Goal: Task Accomplishment & Management: Use online tool/utility

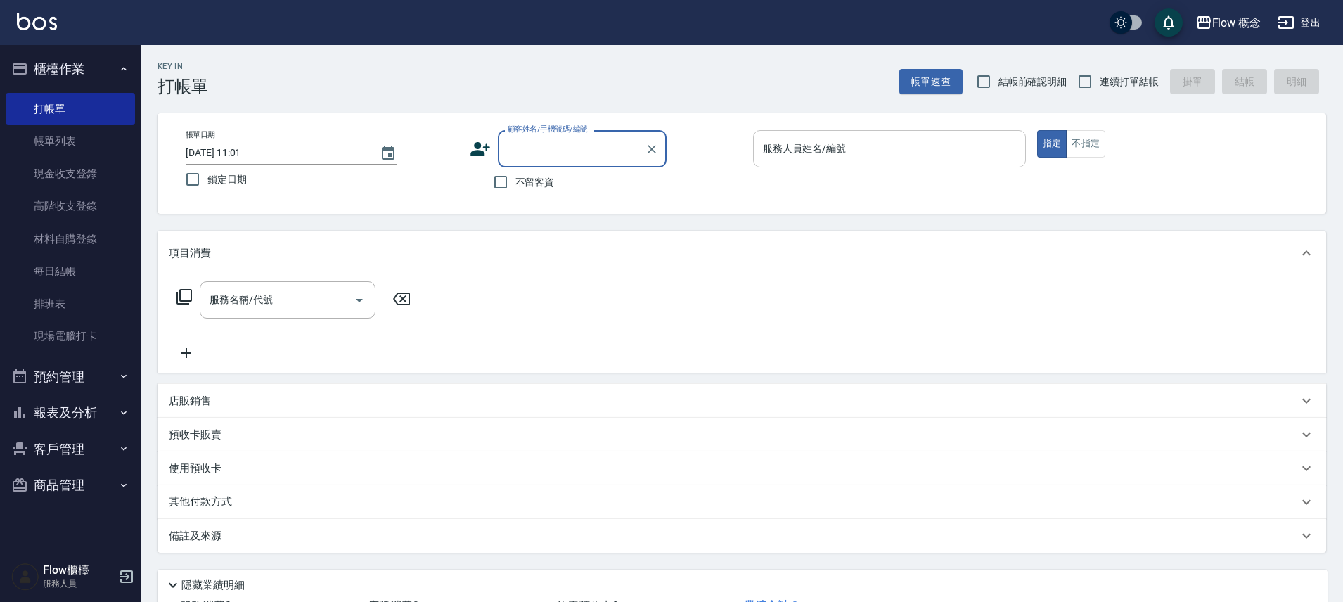
click at [769, 137] on div "服務人員姓名/編號 服務人員姓名/編號" at bounding box center [889, 148] width 273 height 37
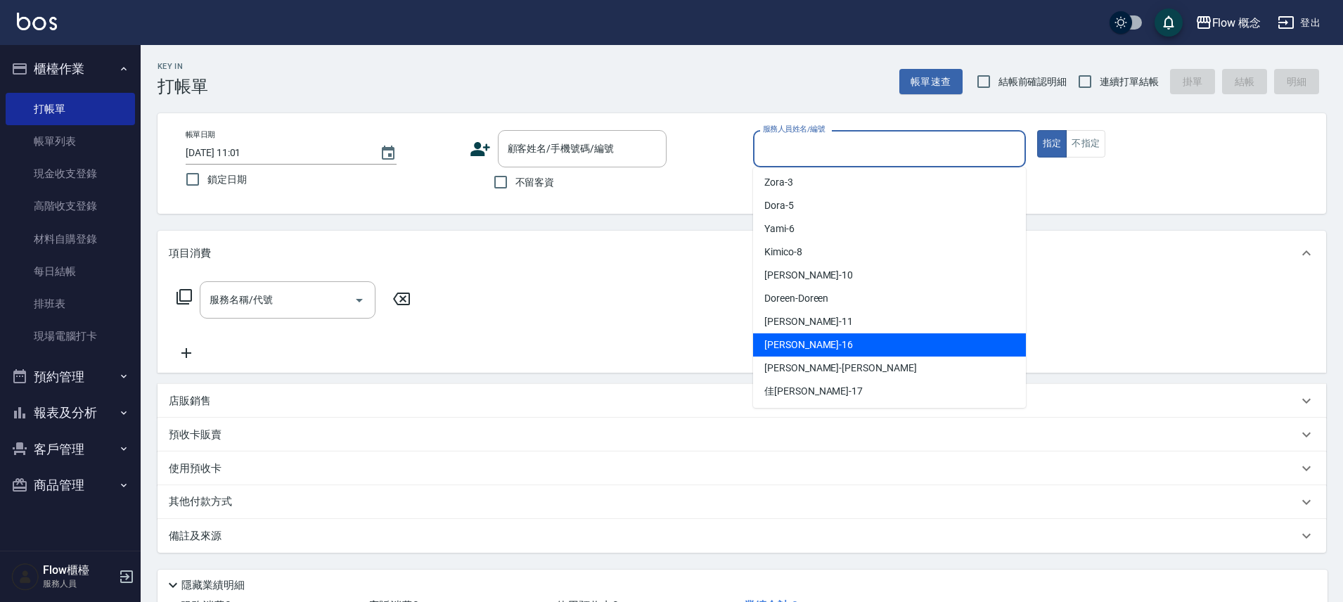
scroll to position [3, 0]
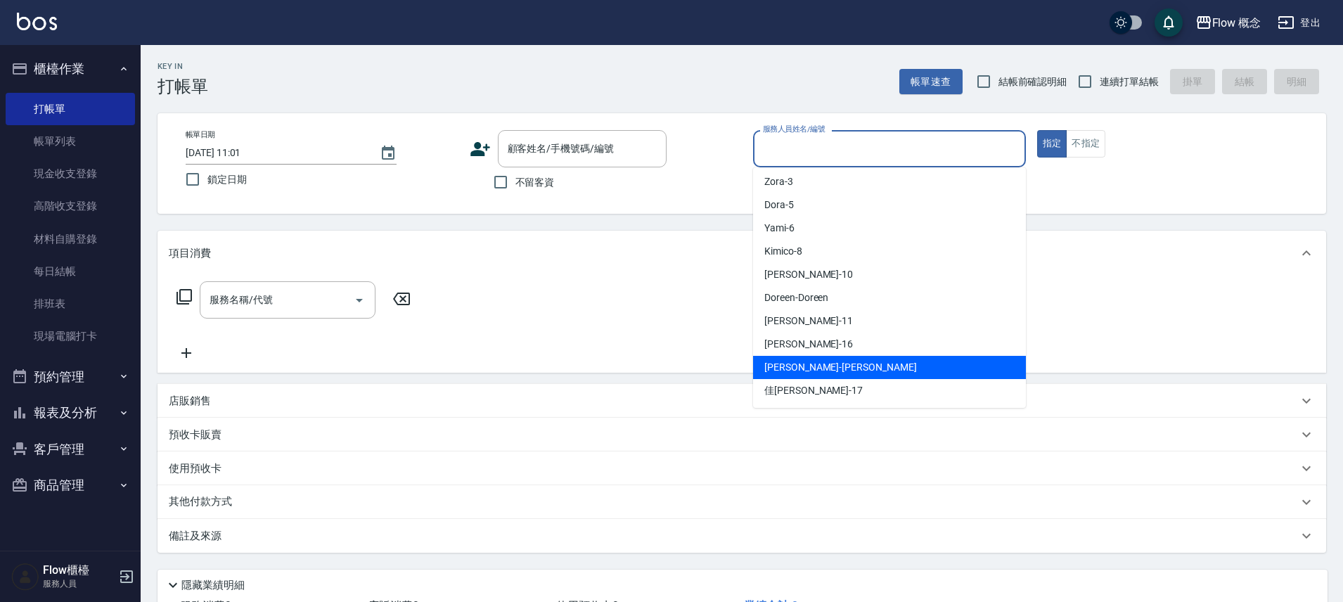
click at [821, 376] on div "[PERSON_NAME] -[PERSON_NAME]" at bounding box center [889, 367] width 273 height 23
type input "[PERSON_NAME]"
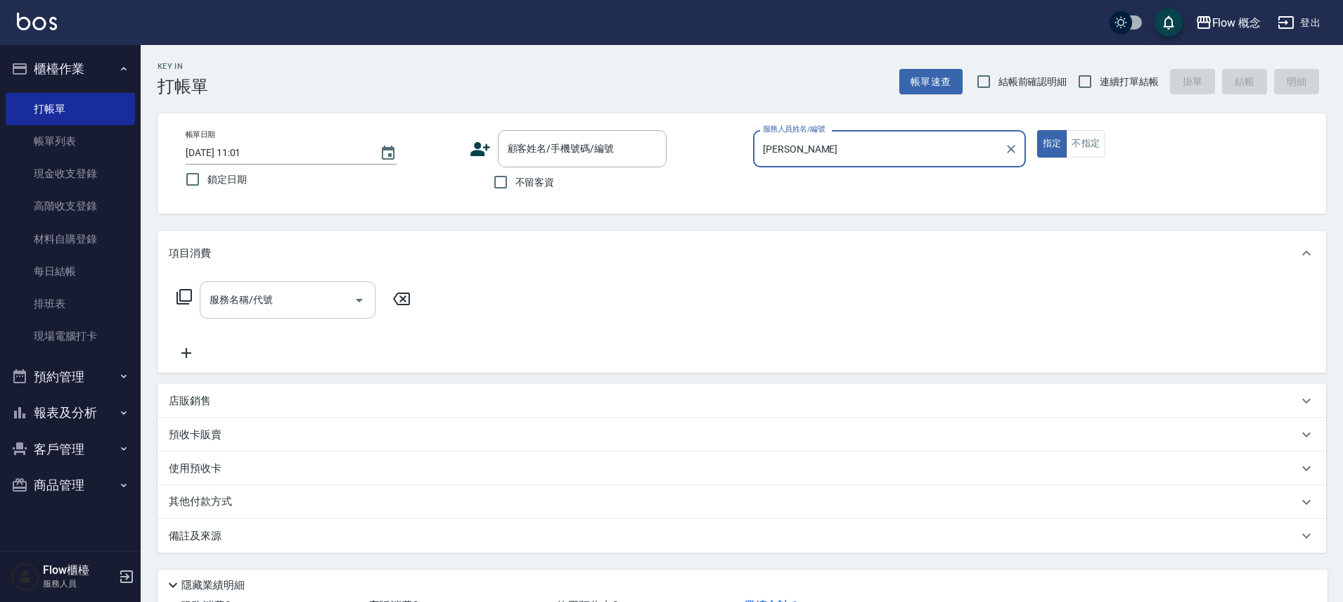
click at [301, 306] on input "服務名稱/代號" at bounding box center [277, 300] width 142 height 25
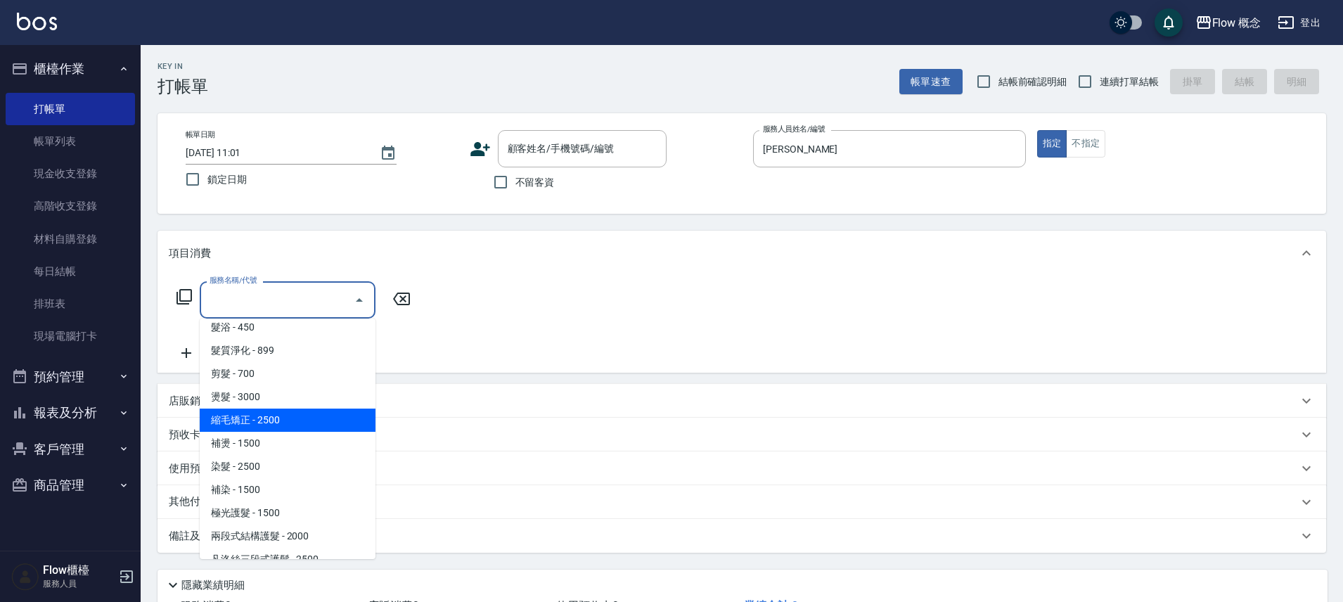
scroll to position [20, 0]
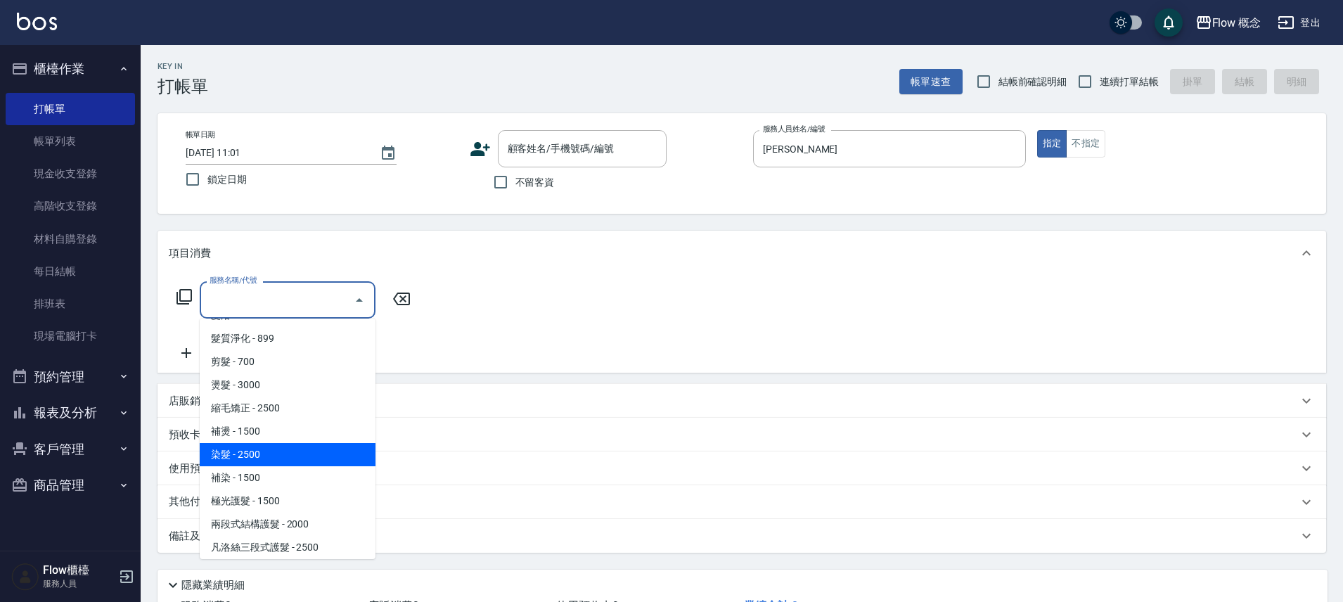
click at [274, 458] on span "染髮 - 2500" at bounding box center [288, 454] width 176 height 23
type input "染髮(401)"
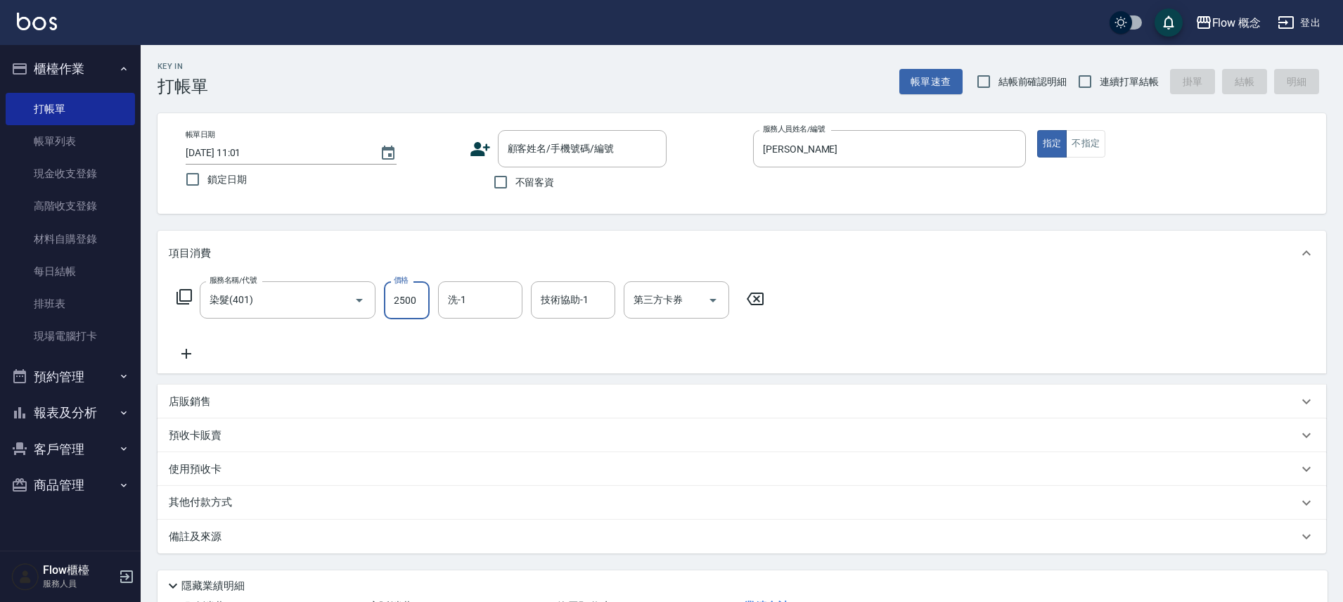
drag, startPoint x: 418, startPoint y: 309, endPoint x: 418, endPoint y: 291, distance: 17.6
click at [418, 309] on input "2500" at bounding box center [407, 300] width 46 height 38
click at [421, 300] on input "2500" at bounding box center [407, 300] width 46 height 38
type input "1390"
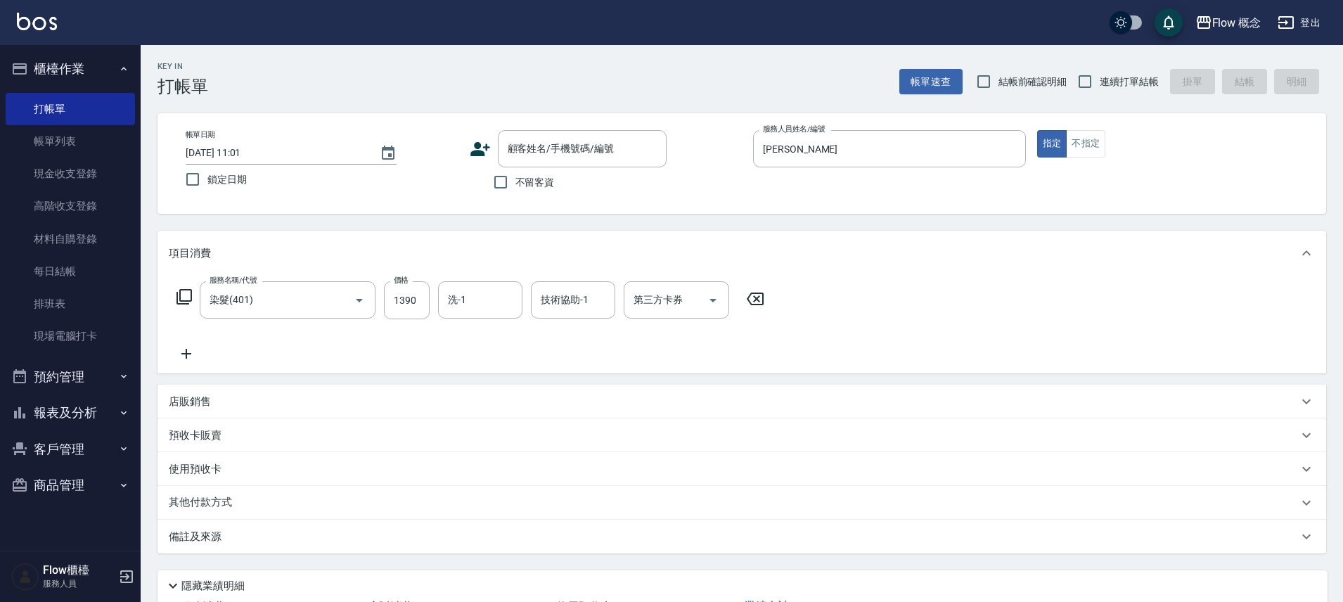
click at [191, 352] on icon at bounding box center [186, 353] width 35 height 17
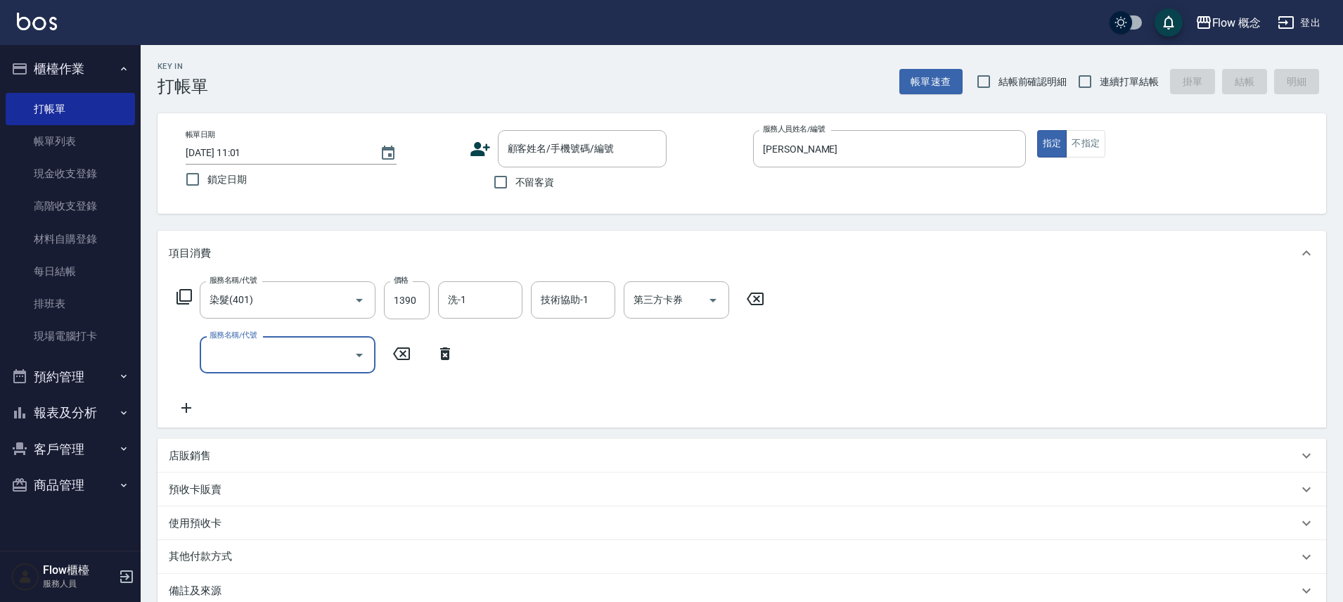
click at [293, 359] on input "服務名稱/代號" at bounding box center [277, 355] width 142 height 25
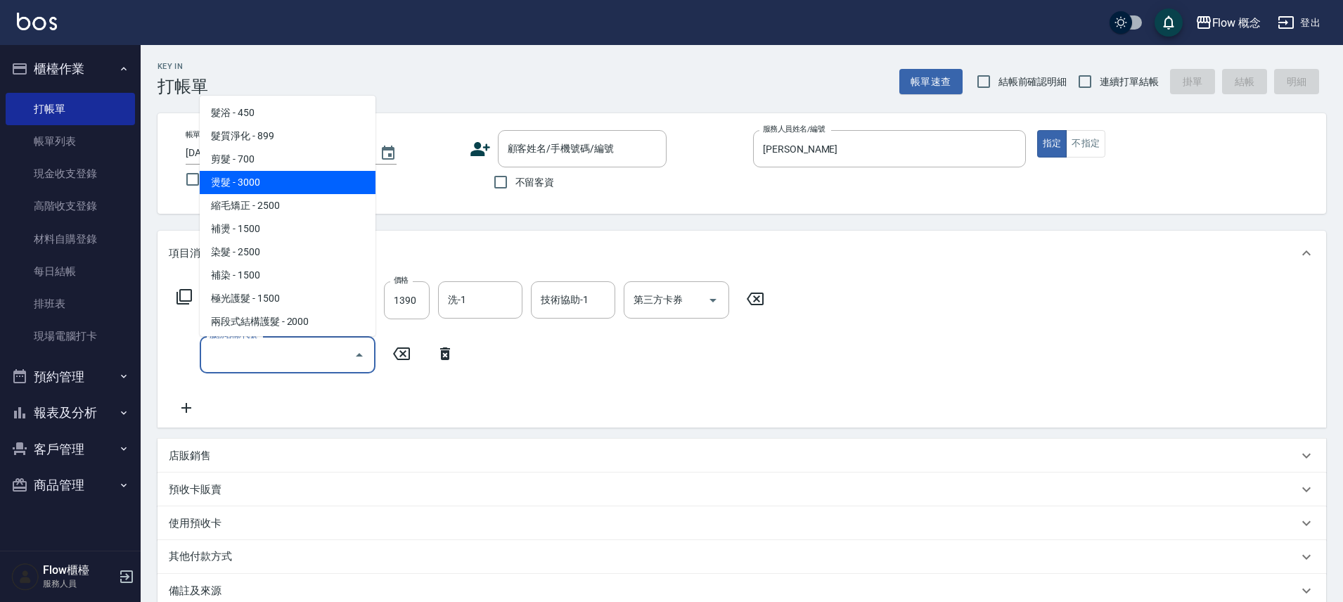
click at [908, 217] on div "Key In 打帳單 帳單速查 結帳前確認明細 連續打單結帳 掛單 結帳 明細 帳單日期 [DATE] 11:01 鎖定日期 顧客姓名/手機號碼/編號 顧客姓…" at bounding box center [742, 402] width 1203 height 715
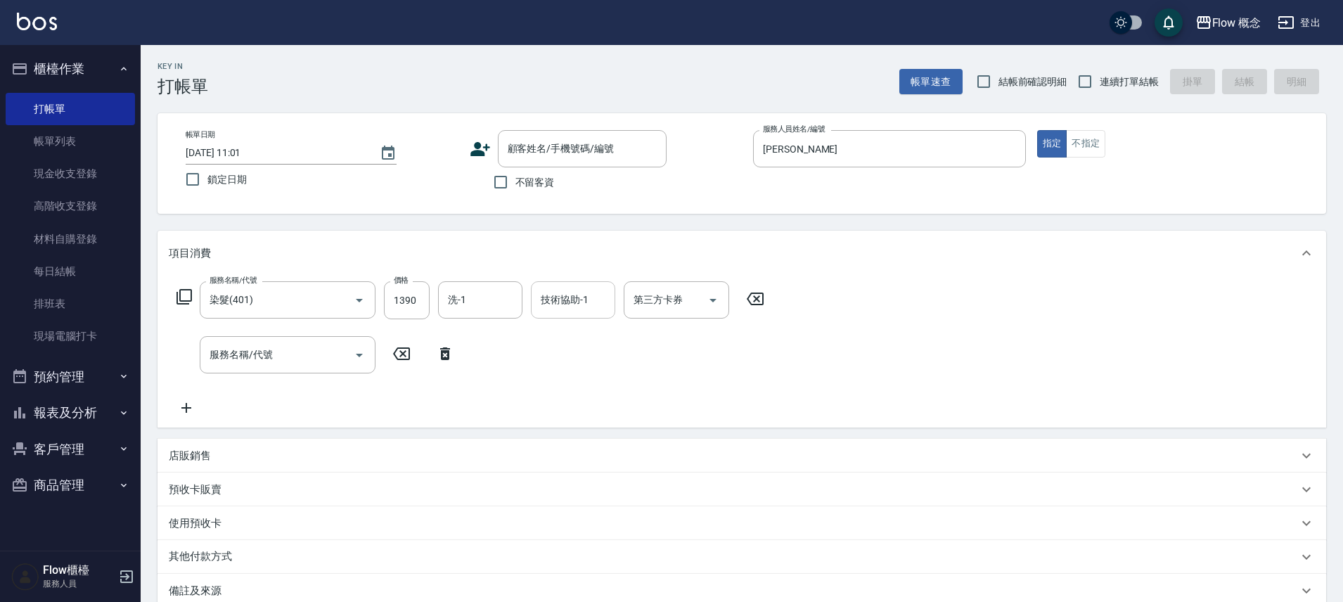
click at [556, 303] on input "技術協助-1" at bounding box center [573, 300] width 72 height 25
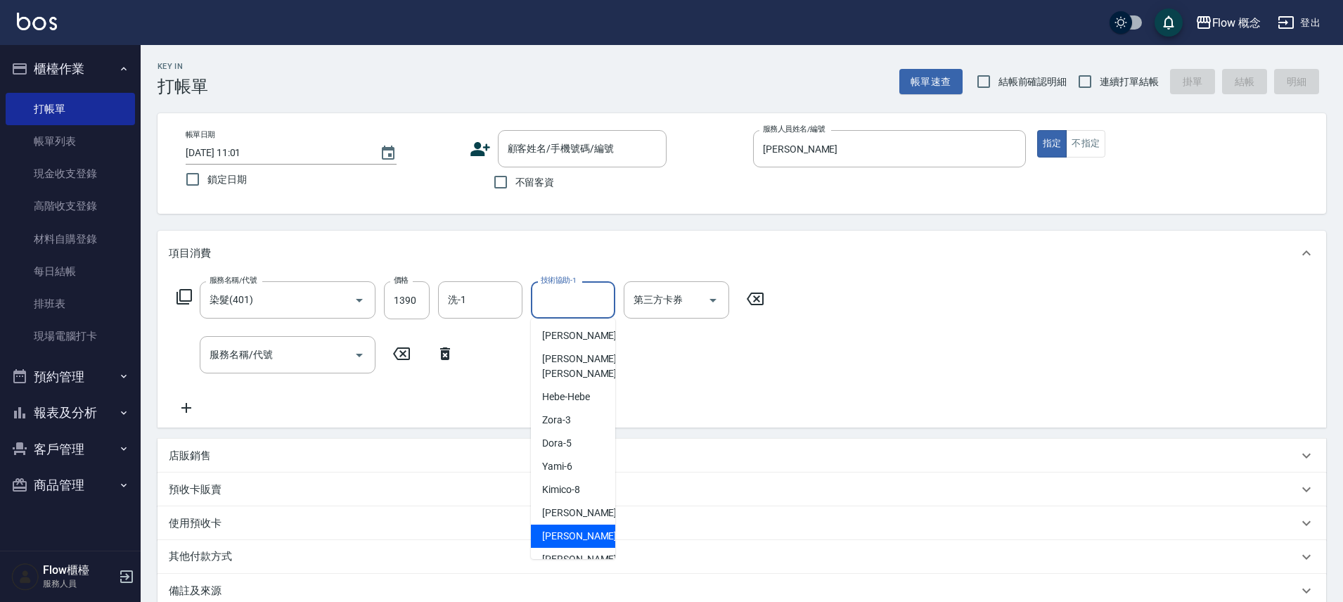
click at [558, 529] on span "[PERSON_NAME] -11" at bounding box center [586, 536] width 89 height 15
type input "[PERSON_NAME]-11"
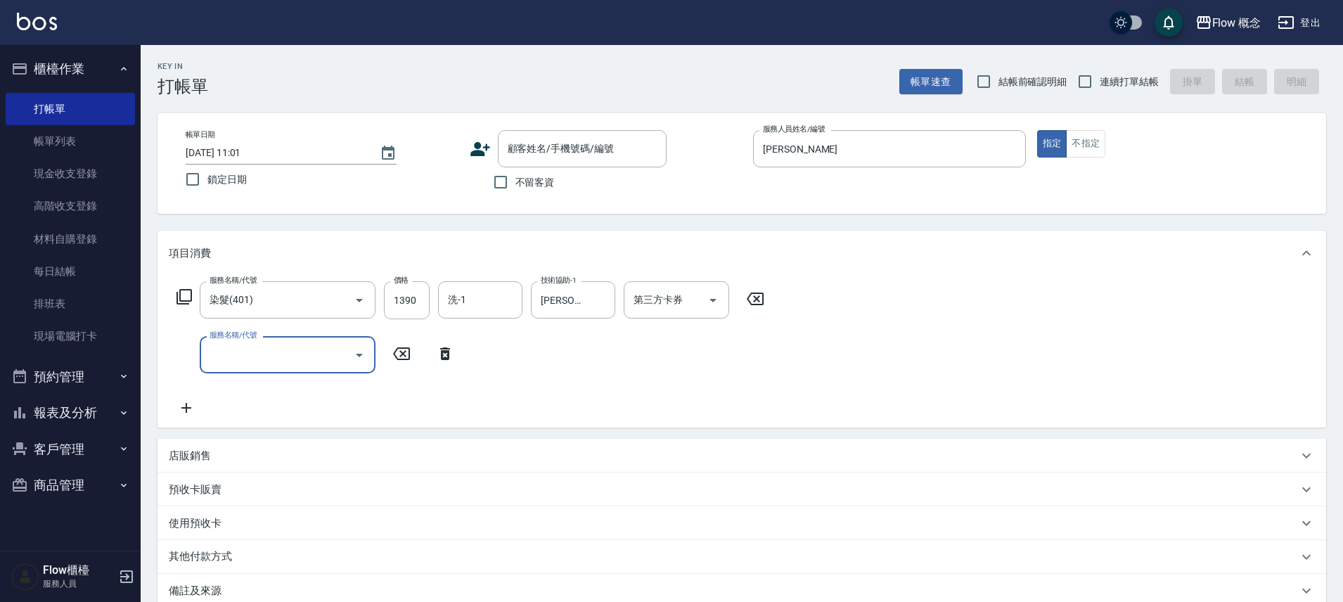
click at [300, 356] on input "服務名稱/代號" at bounding box center [277, 355] width 142 height 25
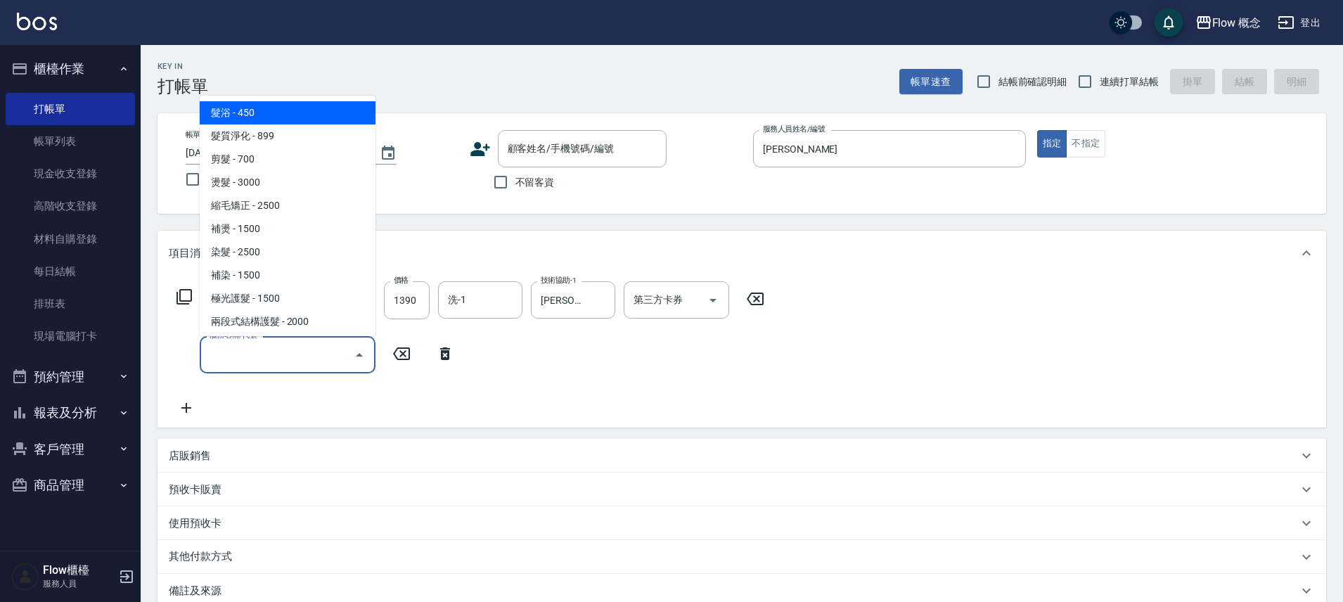
click at [257, 360] on input "服務名稱/代號" at bounding box center [277, 355] width 142 height 25
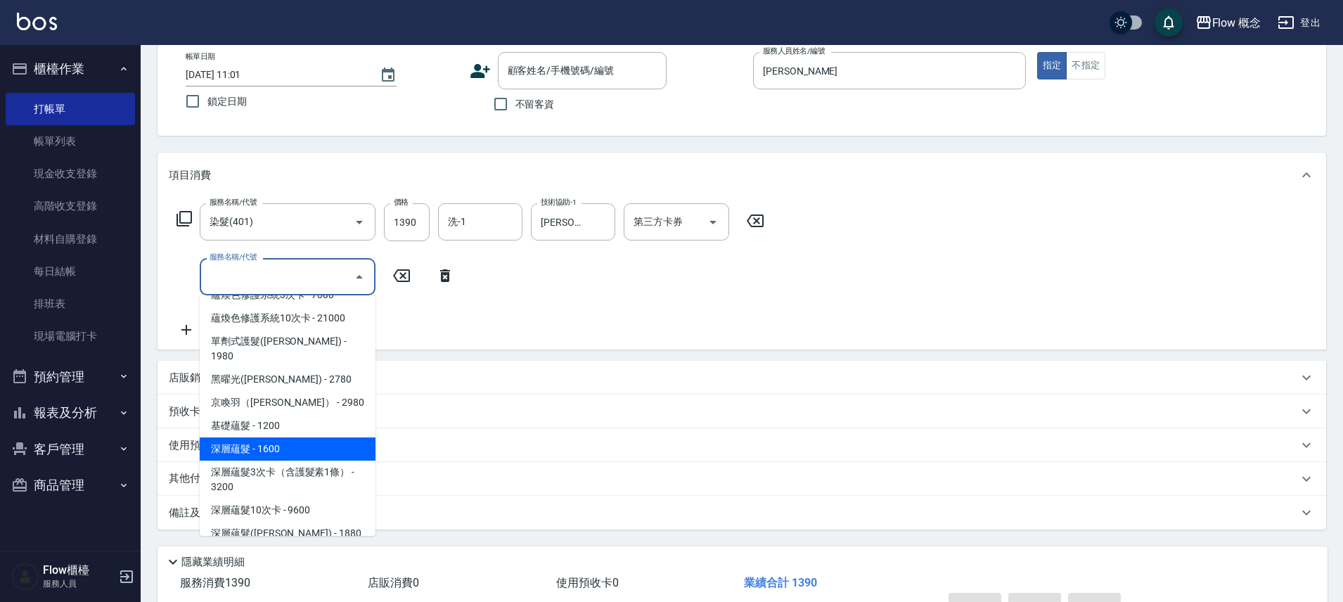
scroll to position [506, 0]
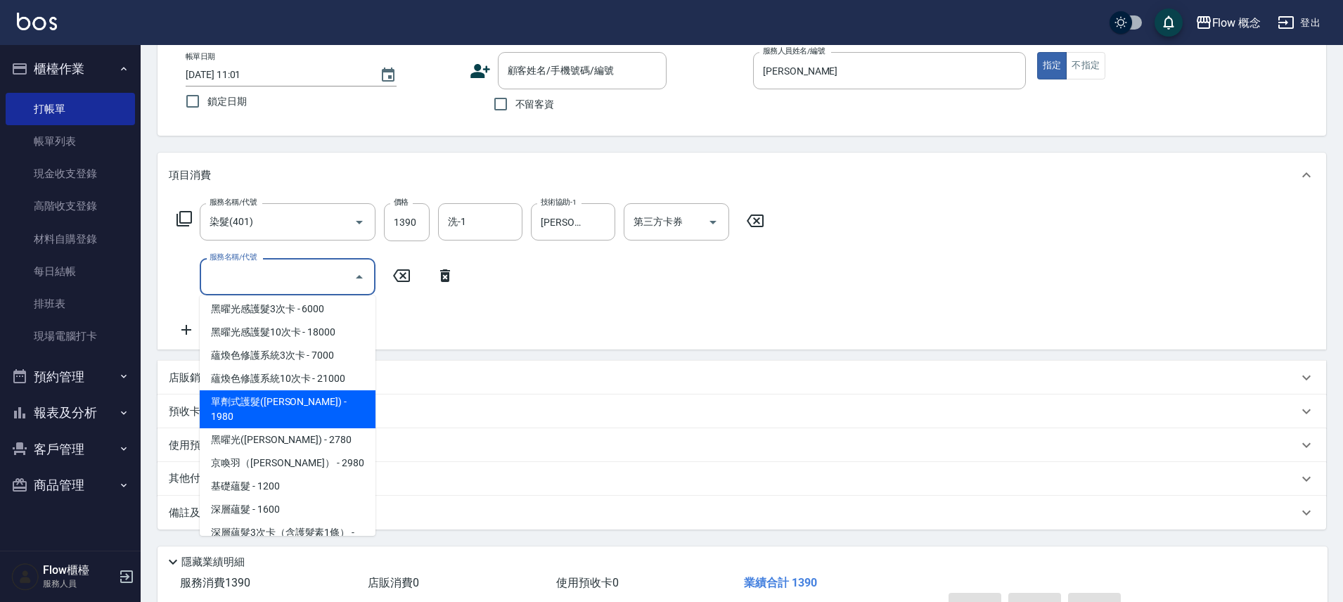
click at [309, 403] on span "單劑式護髮([PERSON_NAME]) - 1980" at bounding box center [288, 409] width 176 height 38
type input "單劑式護髮([PERSON_NAME])(519)"
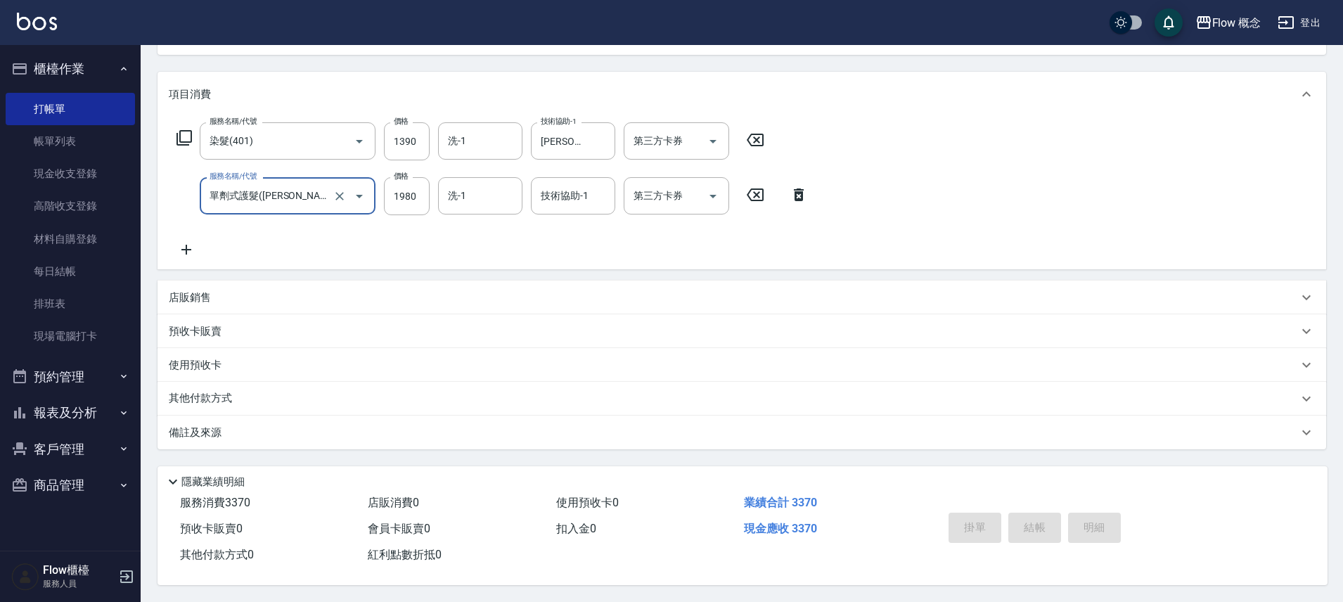
scroll to position [165, 0]
click at [237, 426] on div "備註及來源" at bounding box center [734, 433] width 1130 height 15
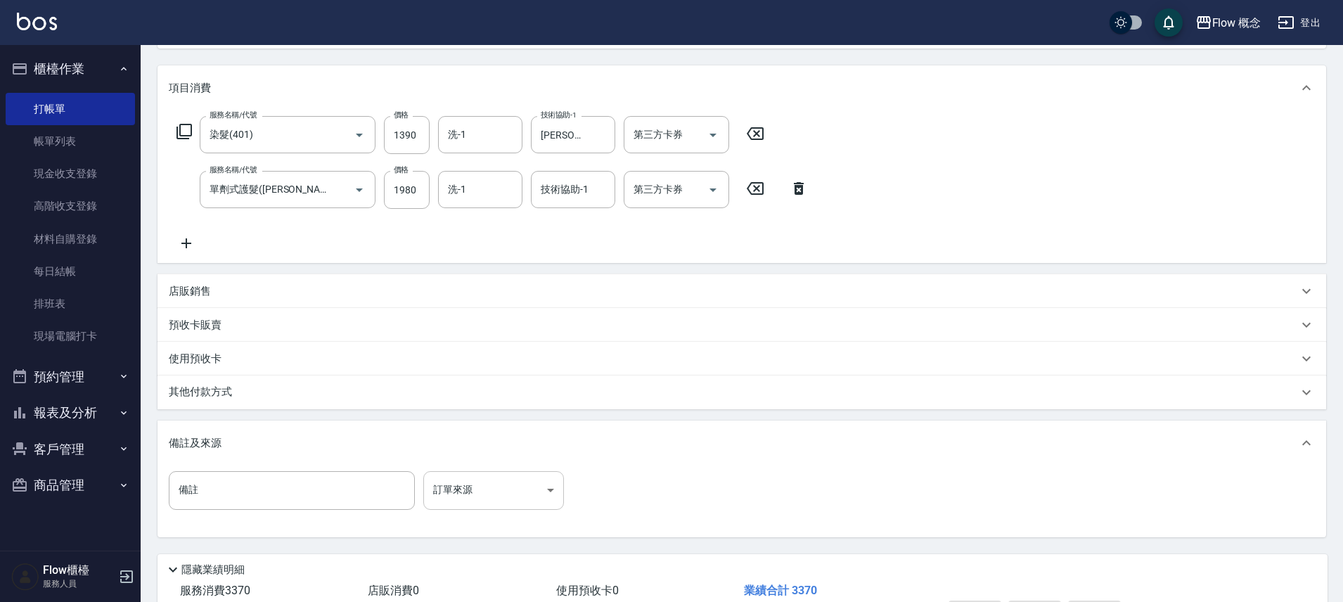
click at [493, 487] on body "Flow 概念 登出 櫃檯作業 打帳單 帳單列表 現金收支登錄 高階收支登錄 材料自購登錄 每日結帳 排班表 現場電腦打卡 預約管理 預約管理 單日預約紀錄 …" at bounding box center [671, 262] width 1343 height 855
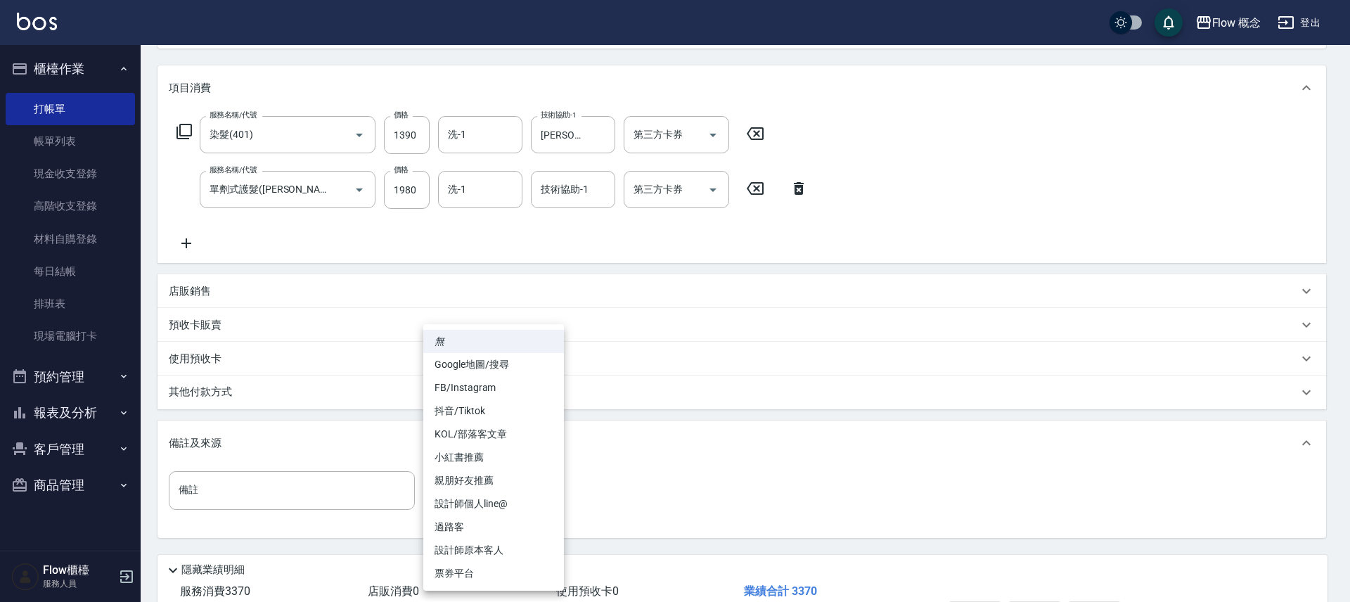
click at [486, 394] on li "FB/Instagram" at bounding box center [493, 387] width 141 height 23
type input "FB/Instagram"
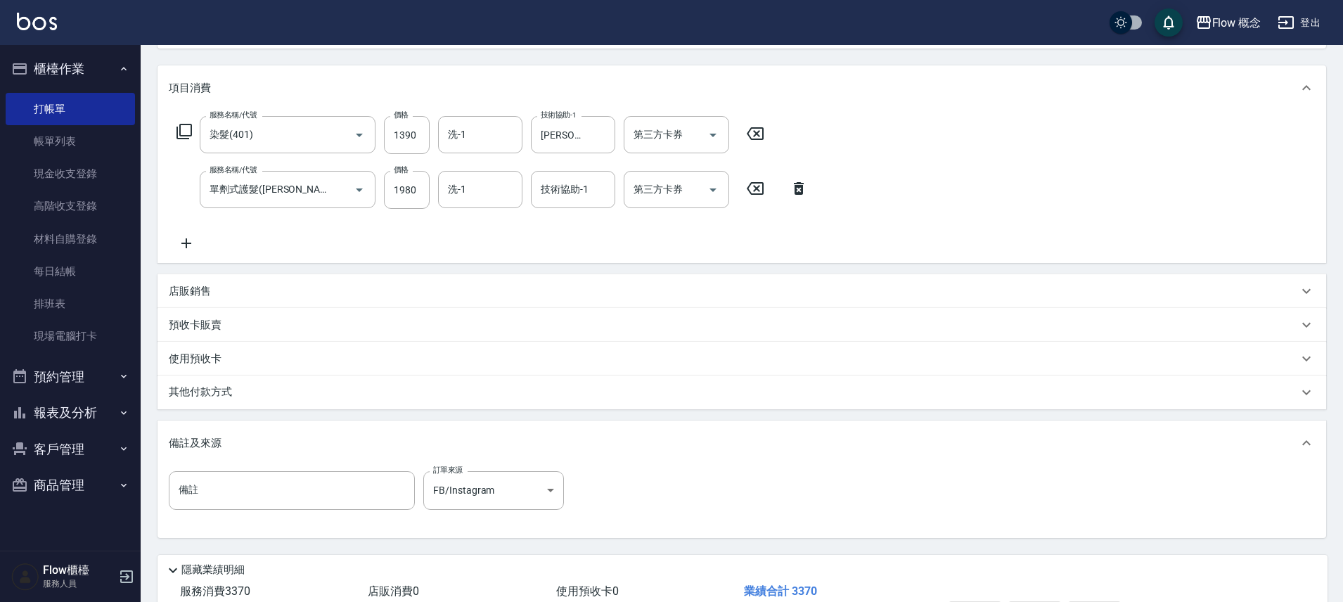
click at [241, 397] on div "其他付款方式" at bounding box center [734, 392] width 1130 height 15
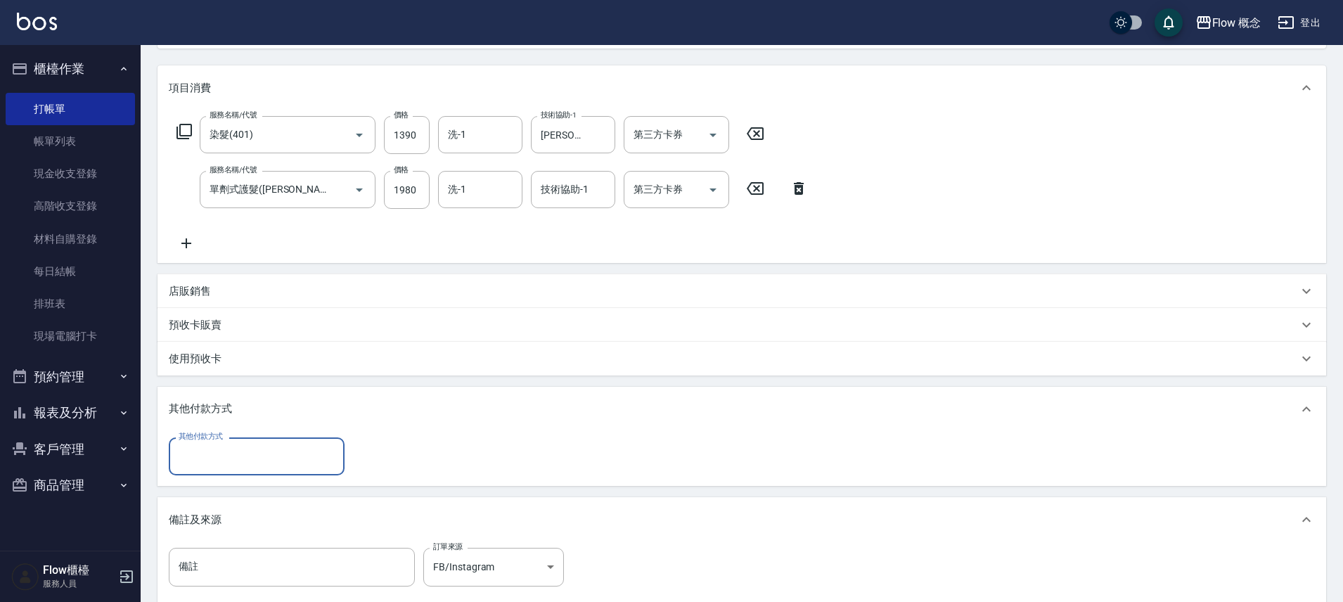
click at [255, 468] on input "其他付款方式" at bounding box center [256, 456] width 163 height 25
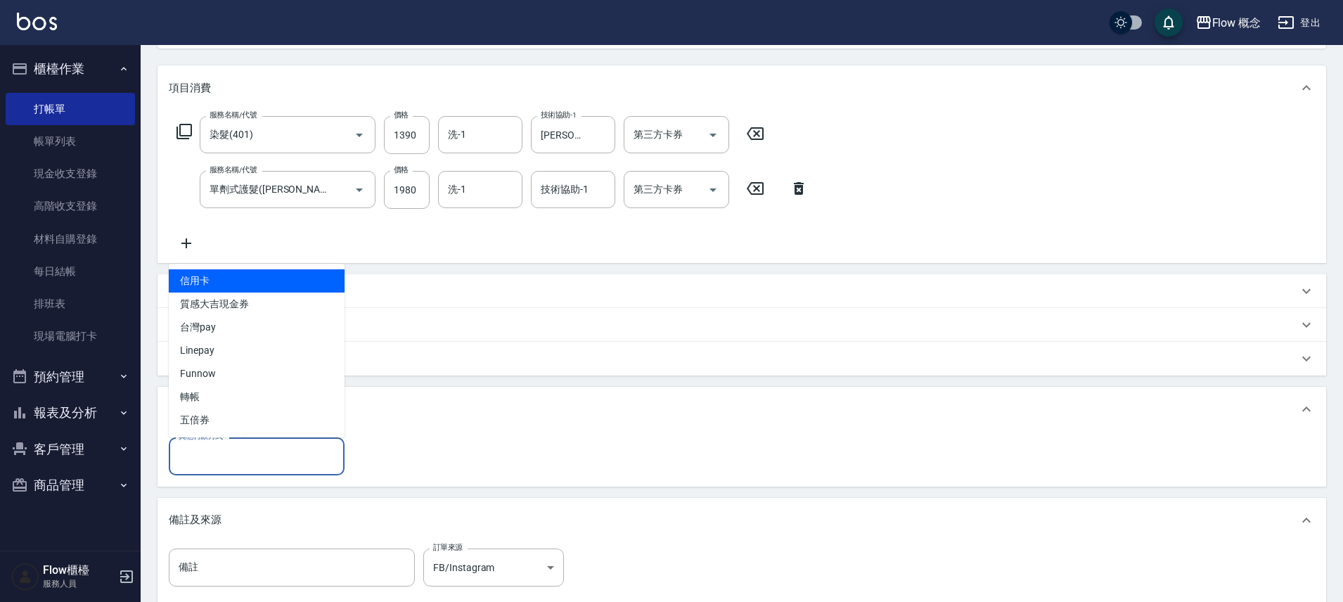
click at [213, 290] on span "信用卡" at bounding box center [257, 280] width 176 height 23
type input "信用卡"
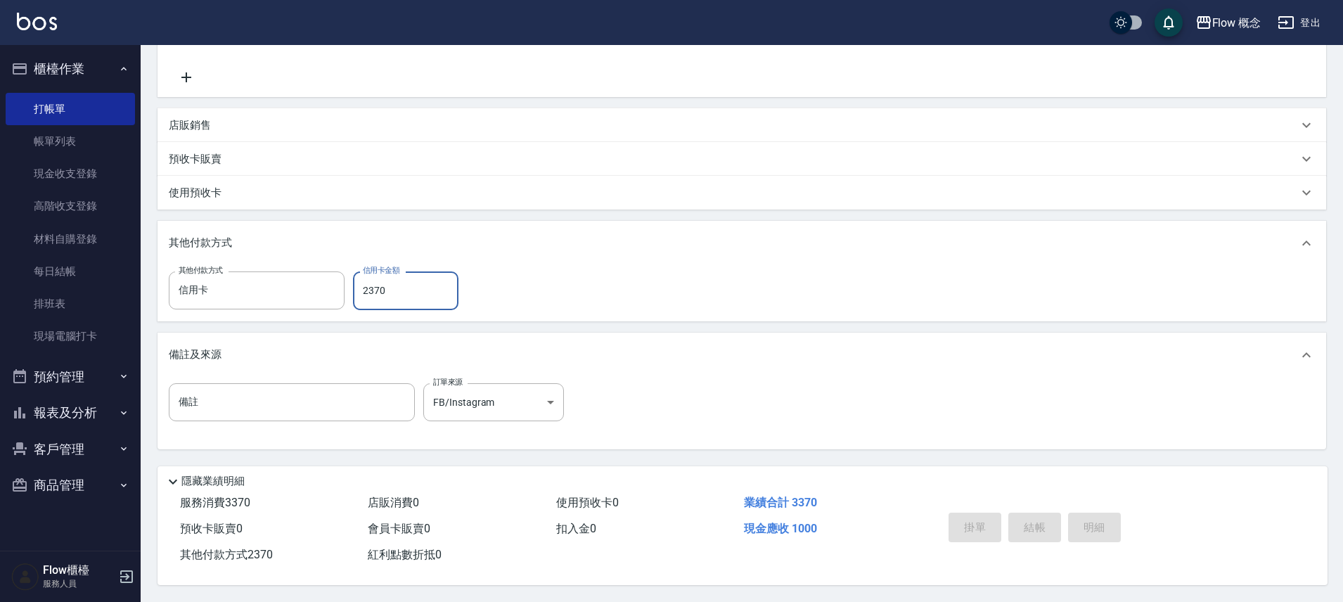
scroll to position [27, 0]
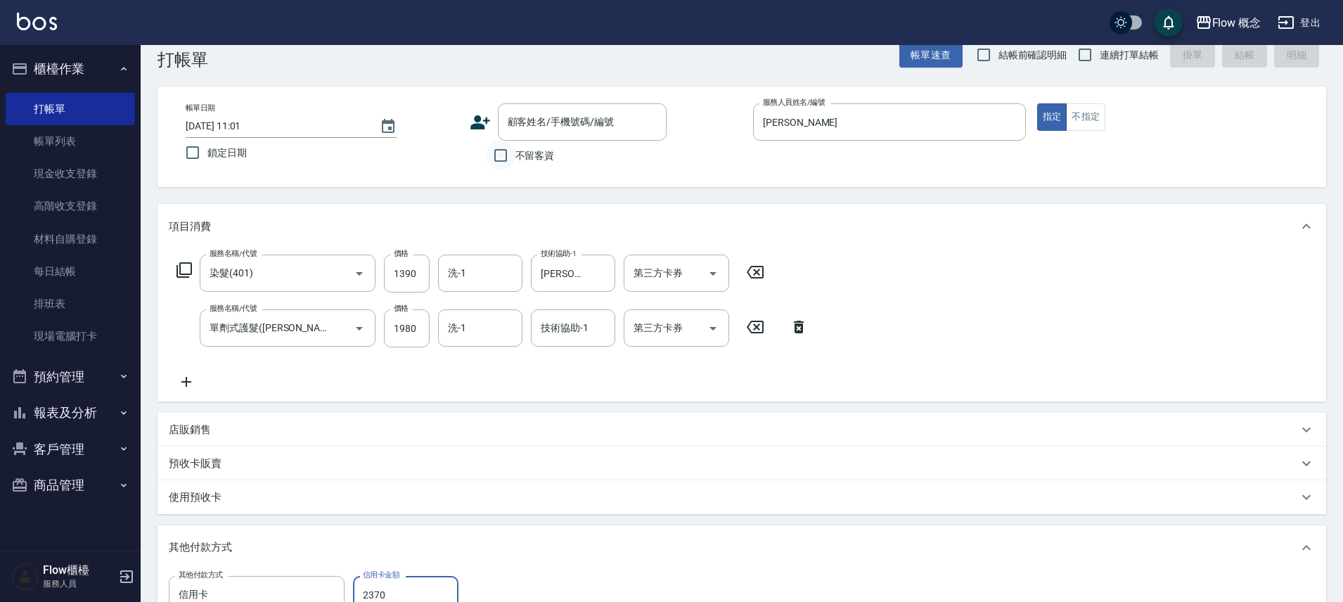
type input "2370"
click at [507, 154] on input "不留客資" at bounding box center [501, 156] width 30 height 30
checkbox input "true"
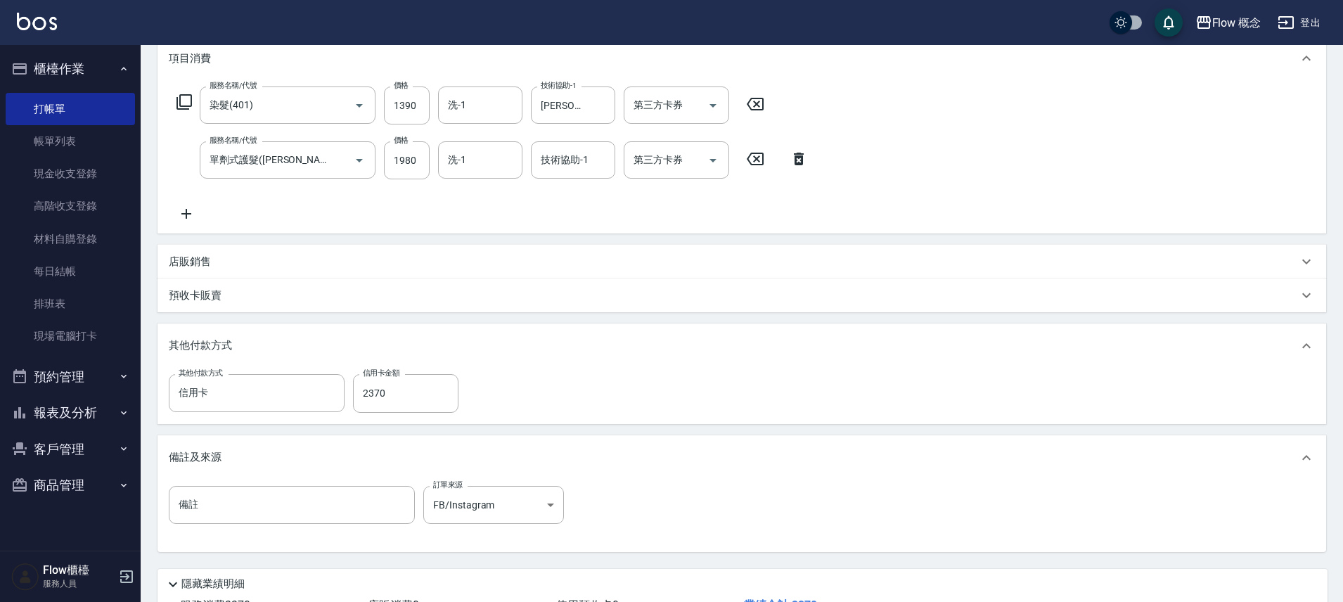
scroll to position [304, 0]
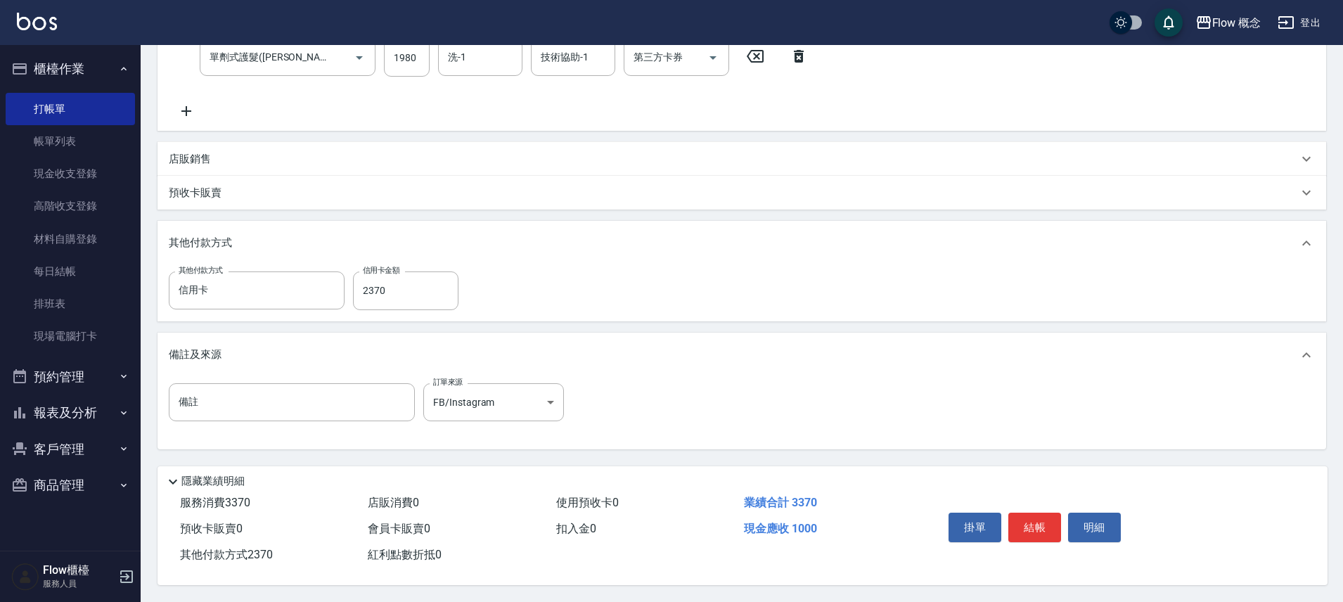
click at [1024, 494] on div "掛單 結帳 明細" at bounding box center [1118, 529] width 385 height 78
click at [1025, 524] on button "結帳" at bounding box center [1035, 528] width 53 height 30
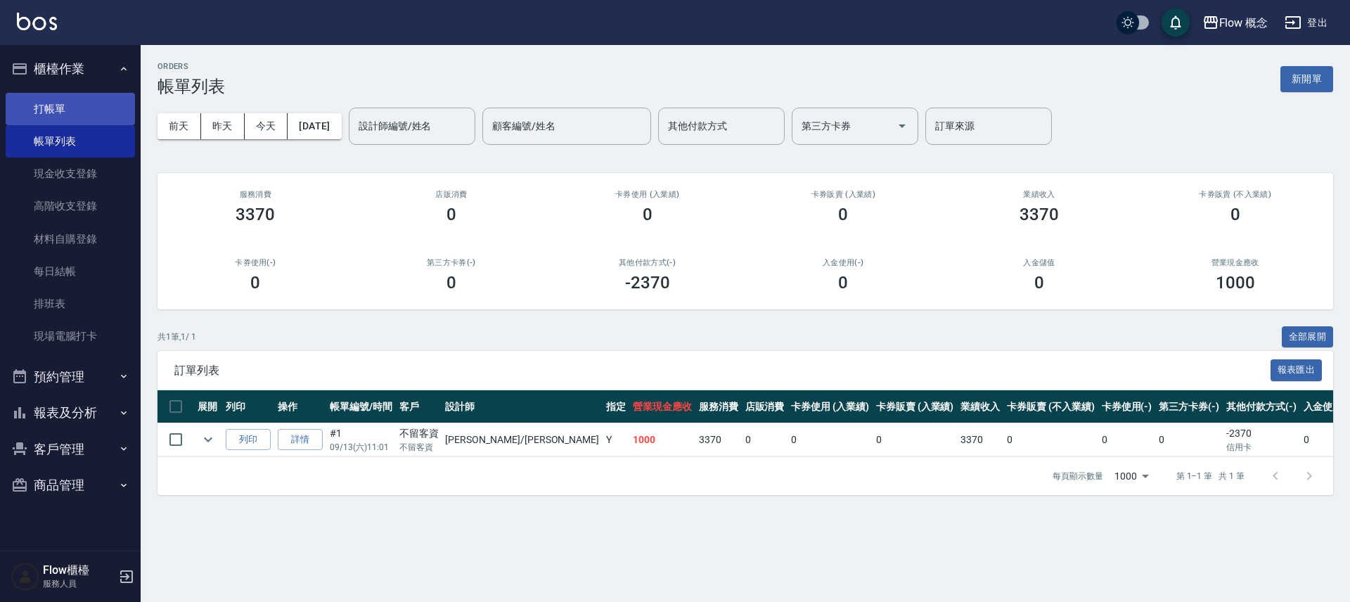
click at [32, 110] on link "打帳單" at bounding box center [70, 109] width 129 height 32
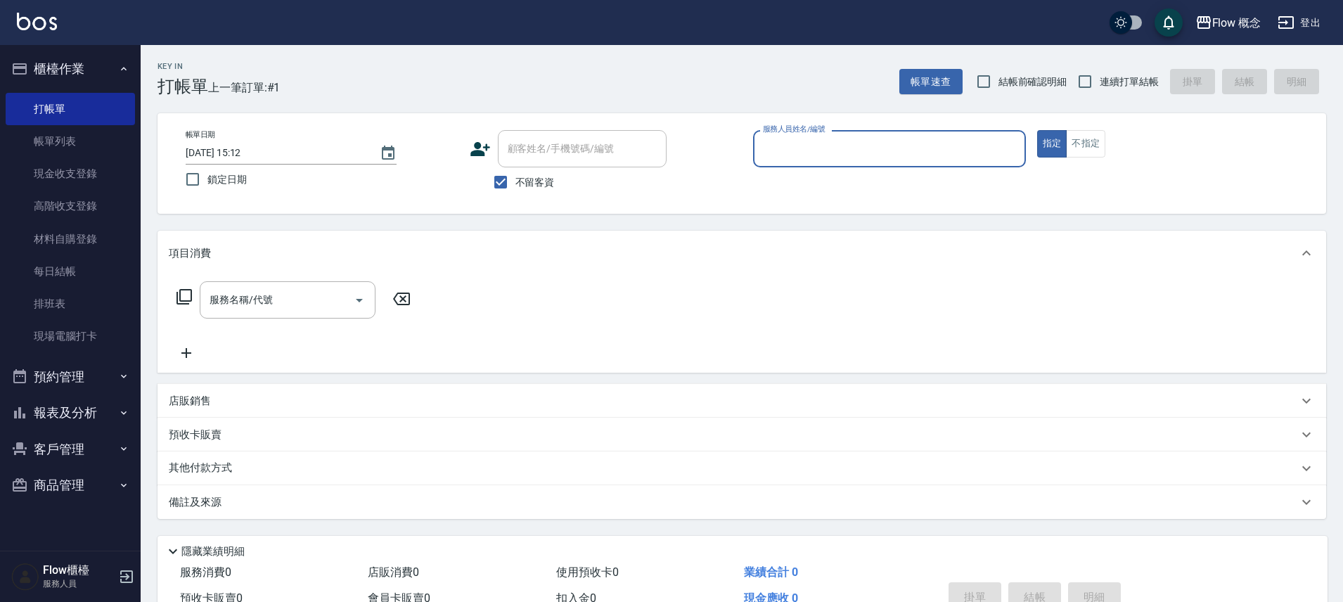
drag, startPoint x: 810, startPoint y: 146, endPoint x: 812, endPoint y: 154, distance: 8.2
click at [810, 151] on input "服務人員姓名/編號" at bounding box center [890, 148] width 260 height 25
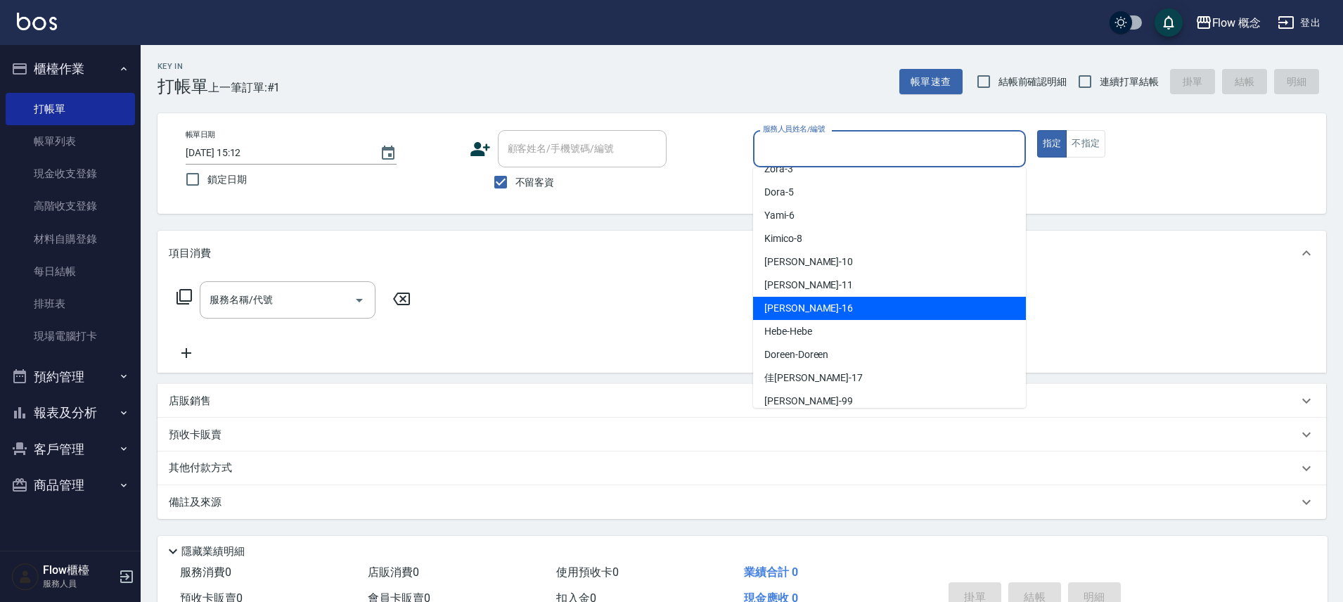
scroll to position [49, 0]
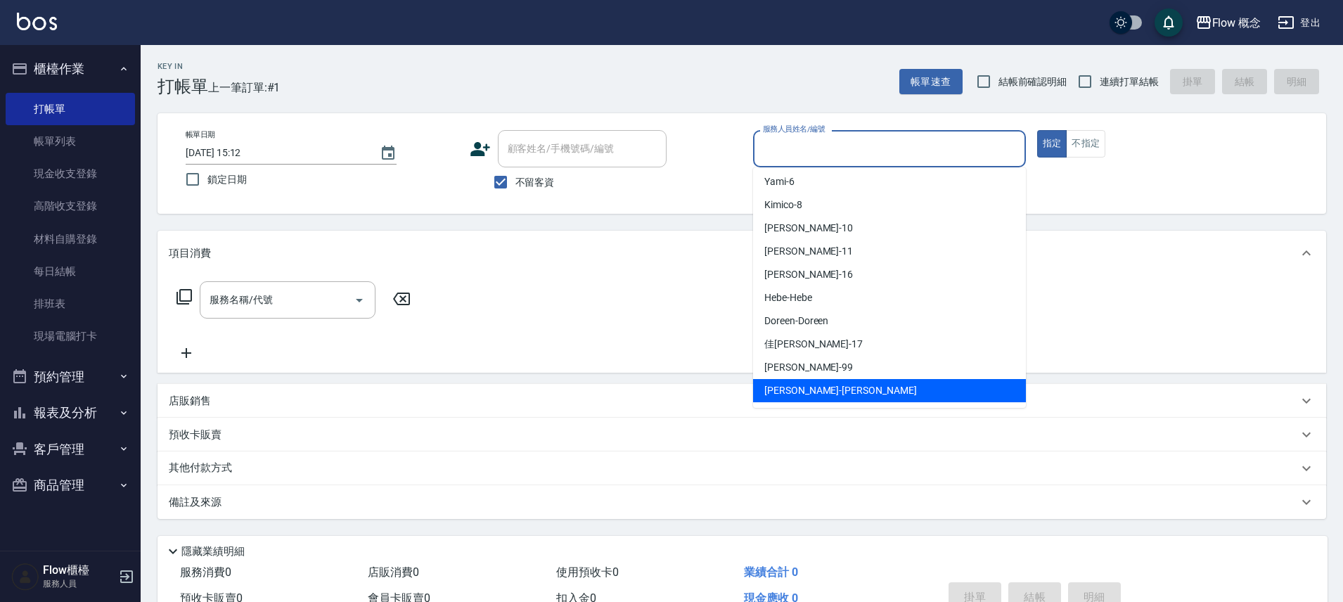
click at [799, 389] on span "[PERSON_NAME] -[PERSON_NAME]" at bounding box center [841, 390] width 153 height 15
type input "[PERSON_NAME]"
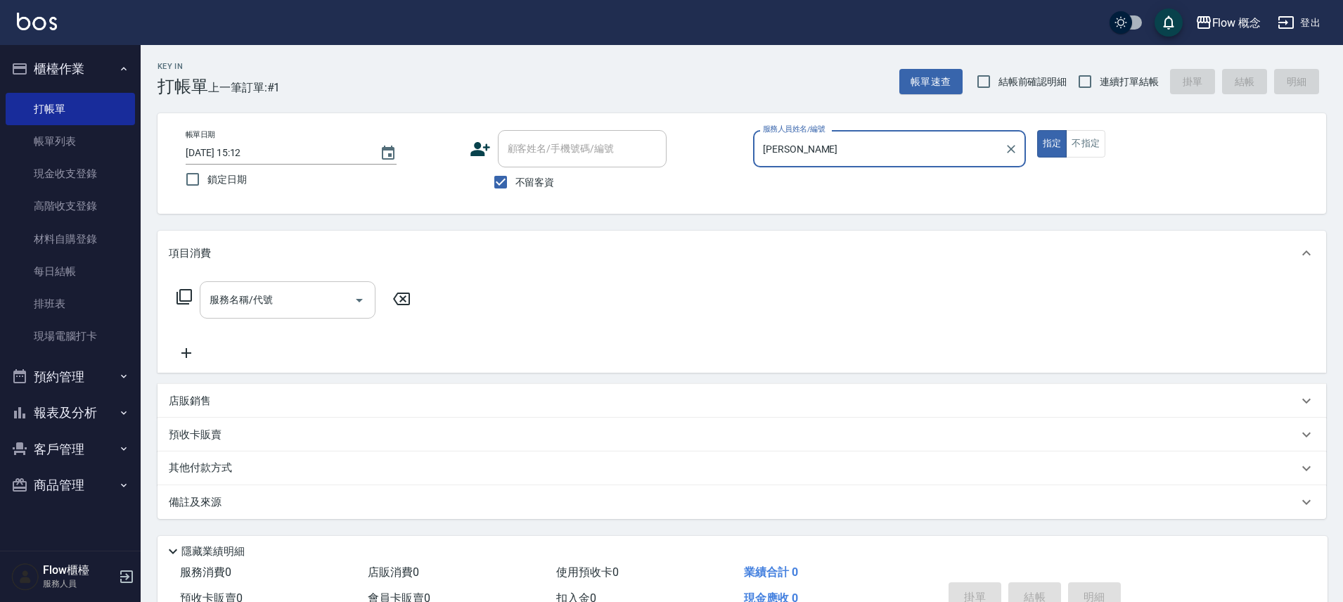
click at [293, 295] on input "服務名稱/代號" at bounding box center [277, 300] width 142 height 25
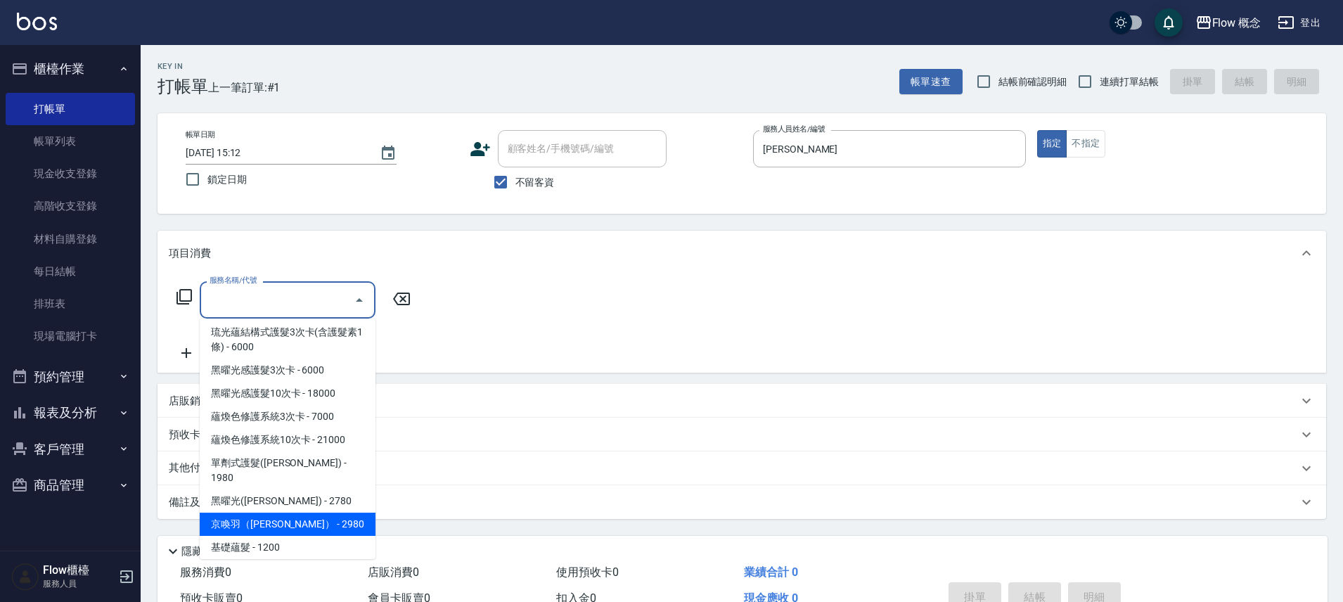
scroll to position [469, 0]
click at [305, 513] on span "京喚羽（[PERSON_NAME]） - 2980" at bounding box center [288, 522] width 176 height 23
type input "京喚羽（[PERSON_NAME]）(521)"
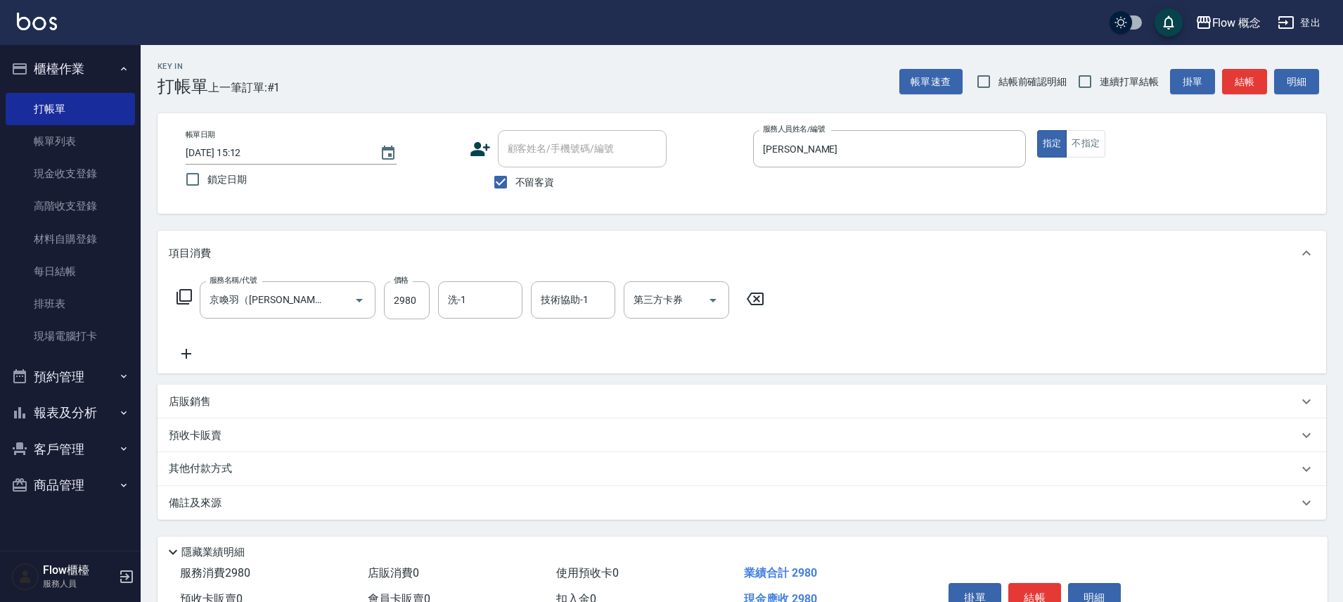
click at [191, 363] on div "服務名稱/代號 京喚羽（[PERSON_NAME]）(521) 服務名稱/代號 價格 2980 價格 洗-1 洗-1 技術協助-1 技術協助-1 第三方卡券 …" at bounding box center [742, 325] width 1169 height 98
click at [179, 347] on icon at bounding box center [186, 353] width 35 height 17
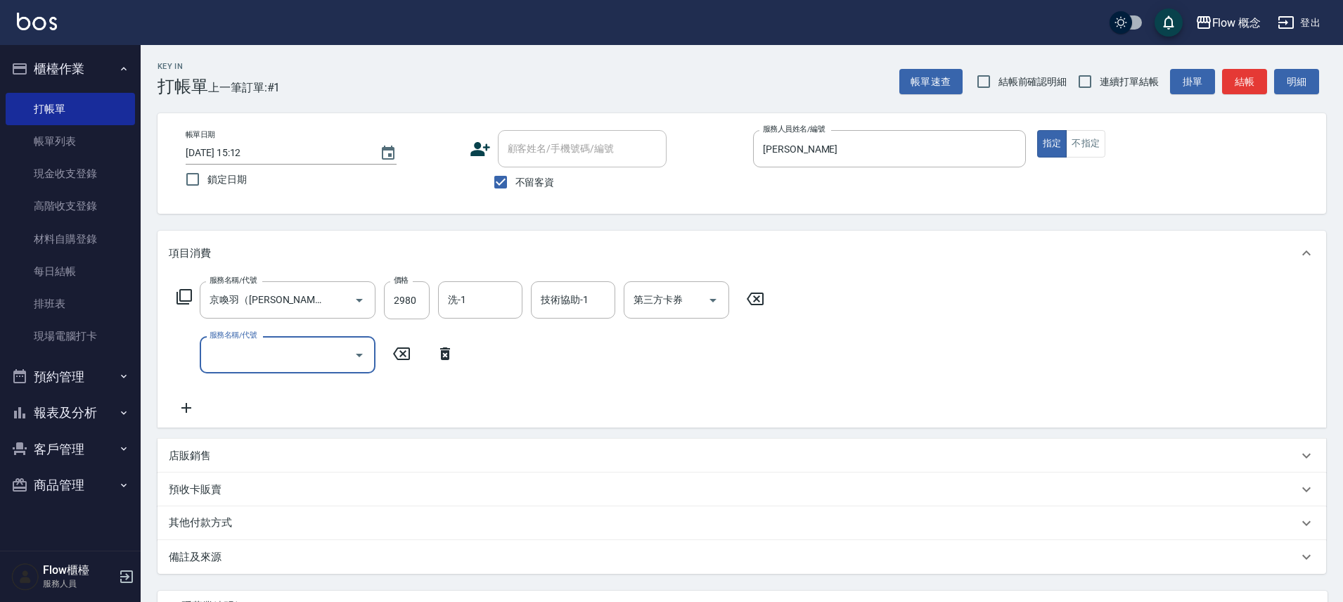
click at [248, 357] on input "服務名稱/代號" at bounding box center [277, 355] width 142 height 25
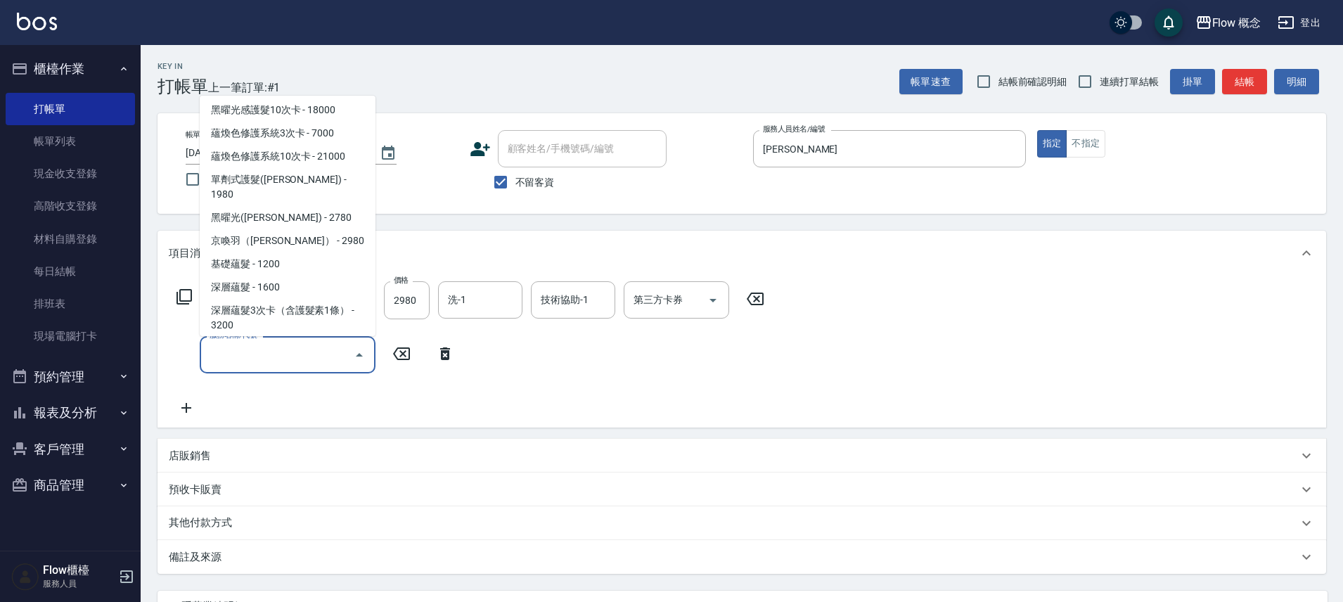
scroll to position [636, 0]
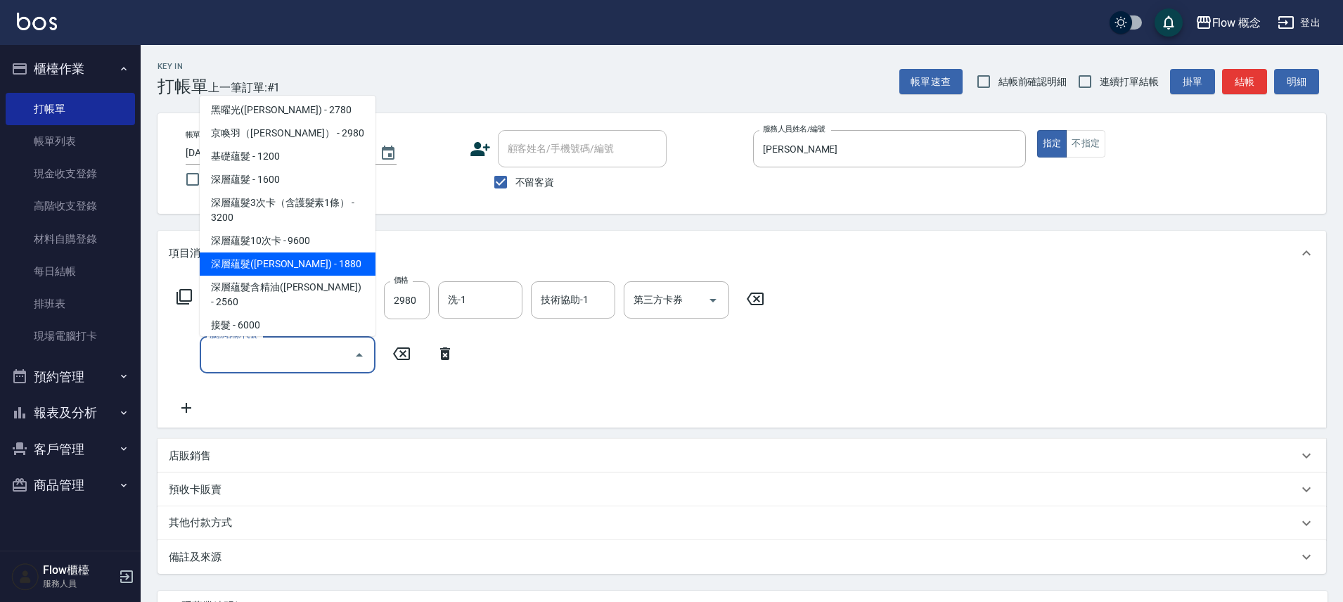
click at [305, 252] on span "深層蘊髮([PERSON_NAME]) - 1880" at bounding box center [288, 263] width 176 height 23
type input "深層蘊髮([PERSON_NAME])(605)"
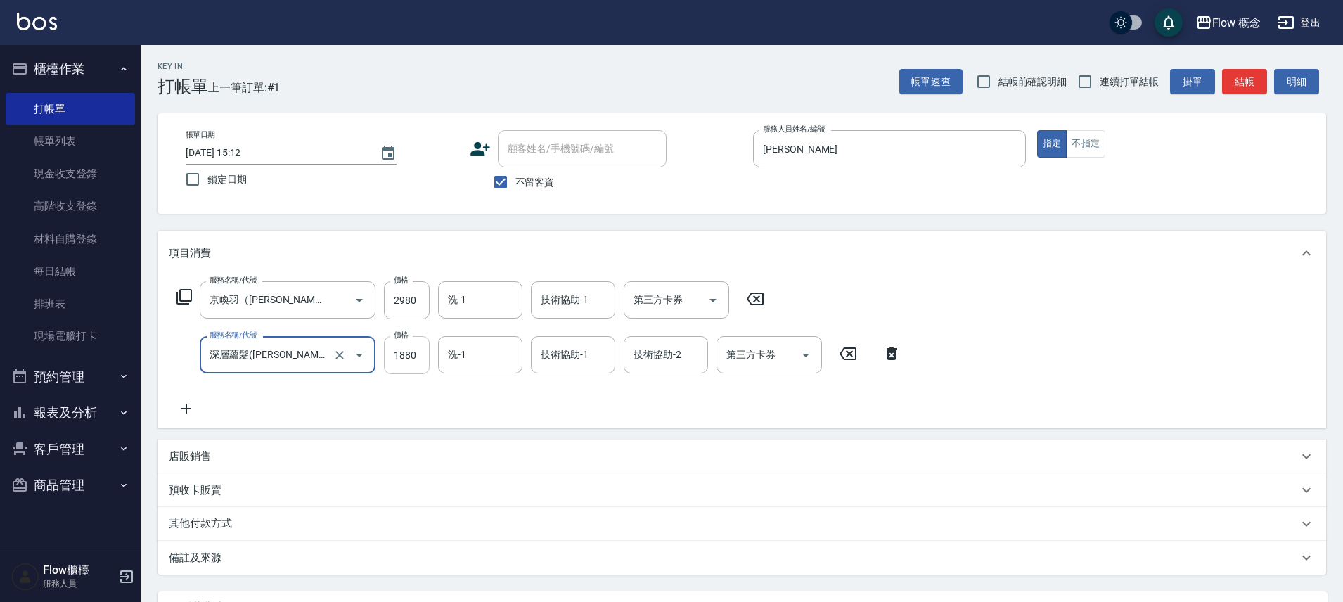
click at [416, 365] on input "1880" at bounding box center [407, 355] width 46 height 38
type input "880"
click at [416, 298] on input "2980" at bounding box center [407, 300] width 46 height 38
type input "3460"
click at [548, 378] on div "服務名稱/代號 京喚羽（[PERSON_NAME]）(521) 服務名稱/代號 價格 3460 價格 洗-1 洗-1 技術協助-1 技術協助-1 第三方卡券 …" at bounding box center [539, 349] width 741 height 136
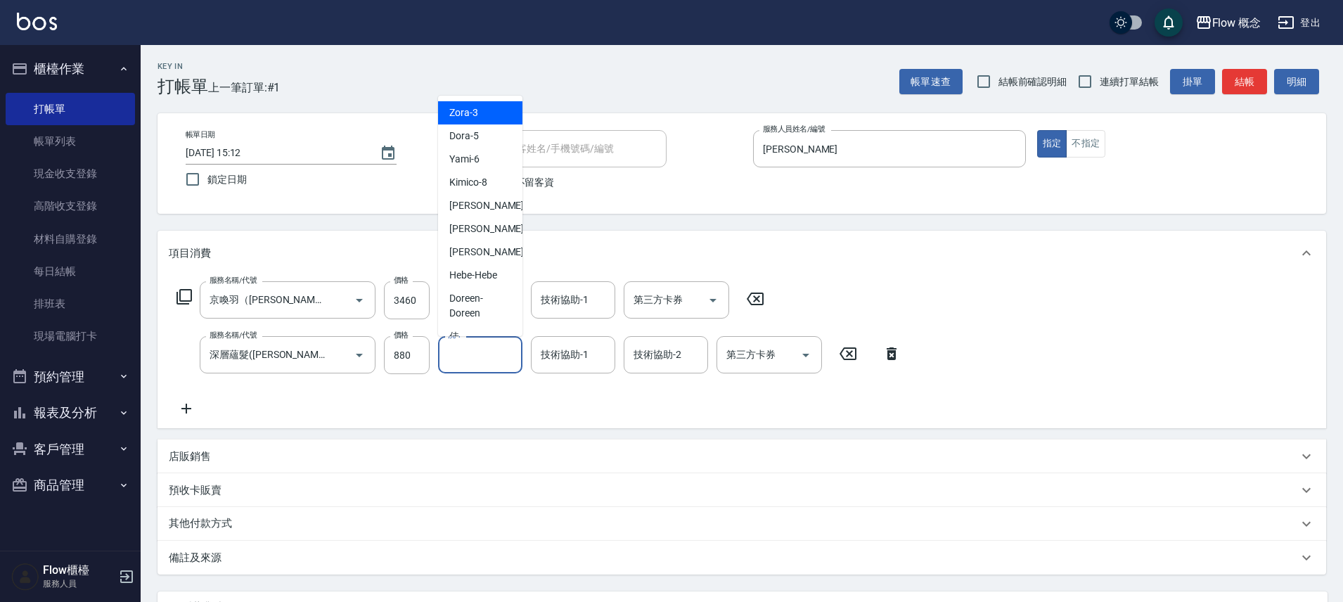
click at [495, 364] on input "洗-1" at bounding box center [480, 355] width 72 height 25
drag, startPoint x: 444, startPoint y: 229, endPoint x: 454, endPoint y: 236, distance: 12.1
click at [445, 229] on div "[PERSON_NAME] -11" at bounding box center [480, 228] width 84 height 23
type input "[PERSON_NAME]-11"
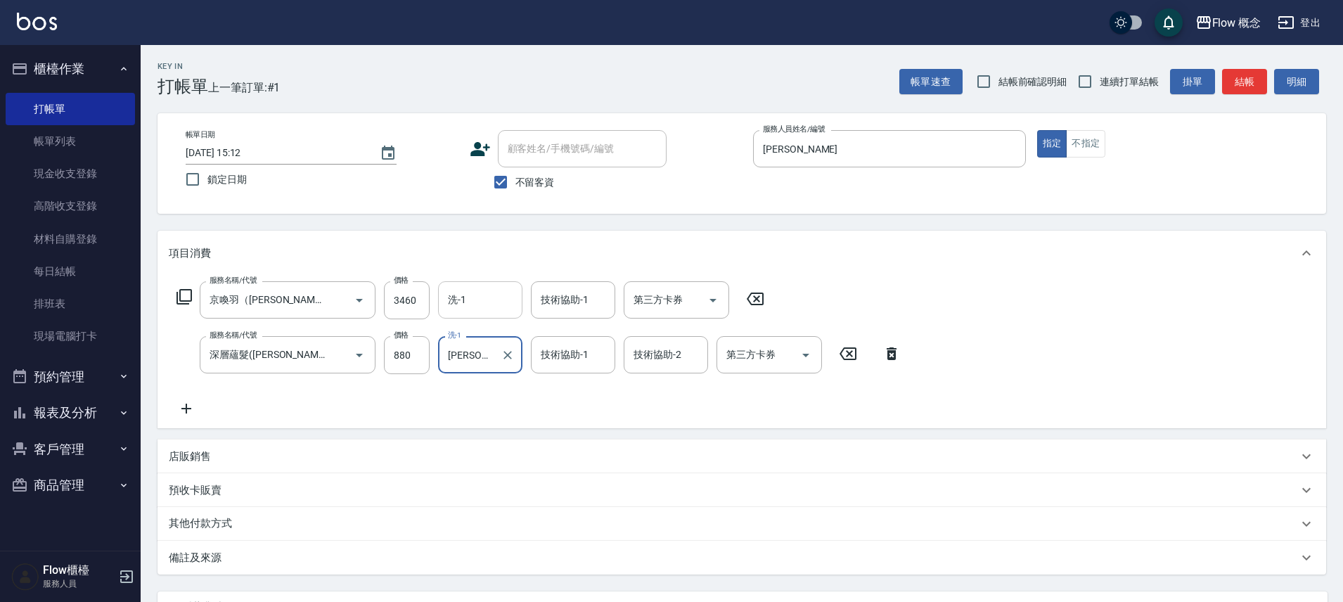
click at [471, 307] on input "洗-1" at bounding box center [480, 300] width 72 height 25
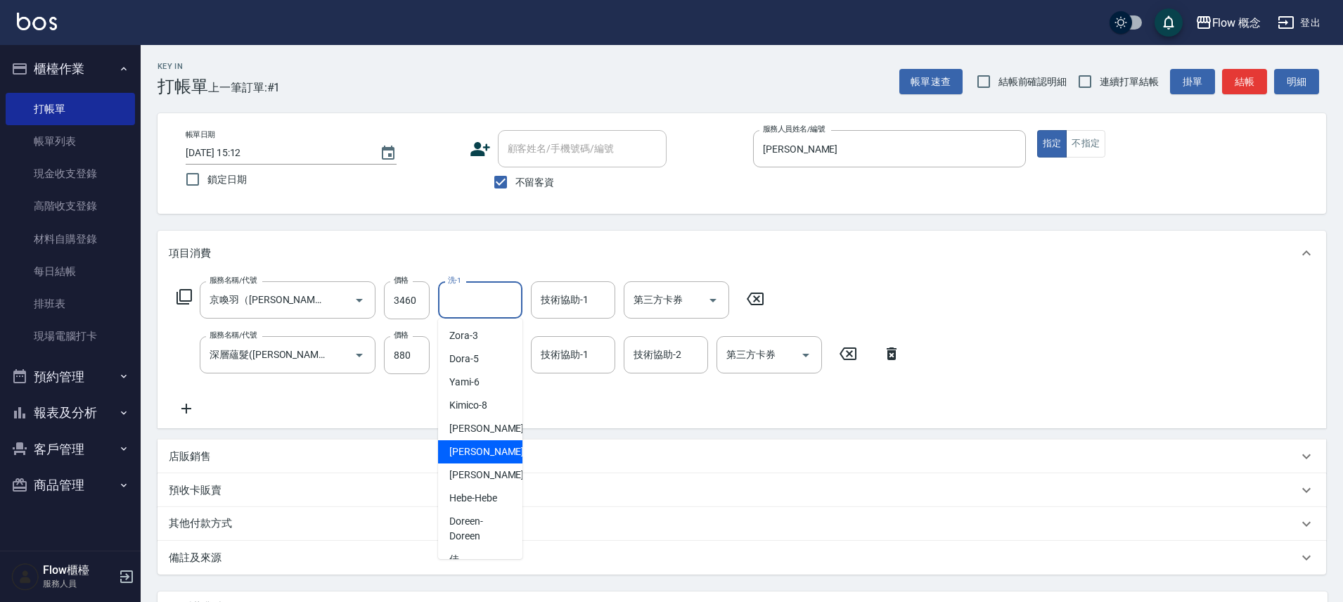
drag, startPoint x: 474, startPoint y: 454, endPoint x: 477, endPoint y: 446, distance: 8.2
click at [474, 453] on span "[PERSON_NAME] -11" at bounding box center [493, 451] width 89 height 15
type input "[PERSON_NAME]-11"
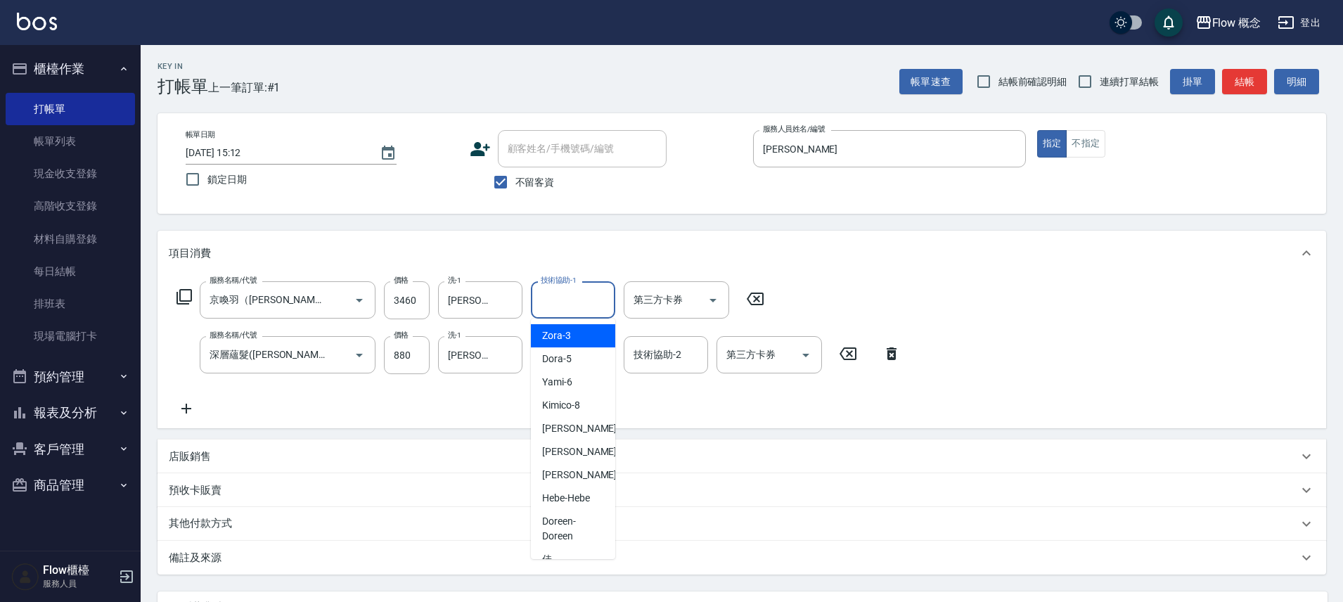
click at [573, 311] on input "技術協助-1" at bounding box center [573, 300] width 72 height 25
click at [561, 455] on span "[PERSON_NAME] -11" at bounding box center [586, 451] width 89 height 15
type input "[PERSON_NAME]-11"
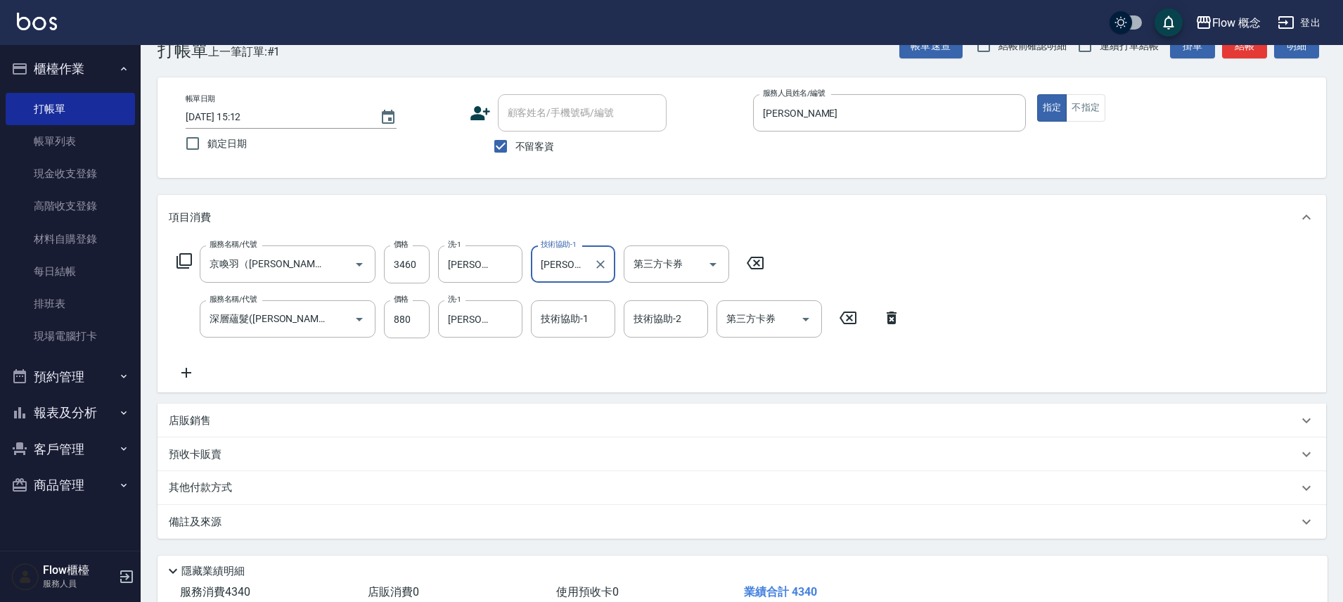
scroll to position [132, 0]
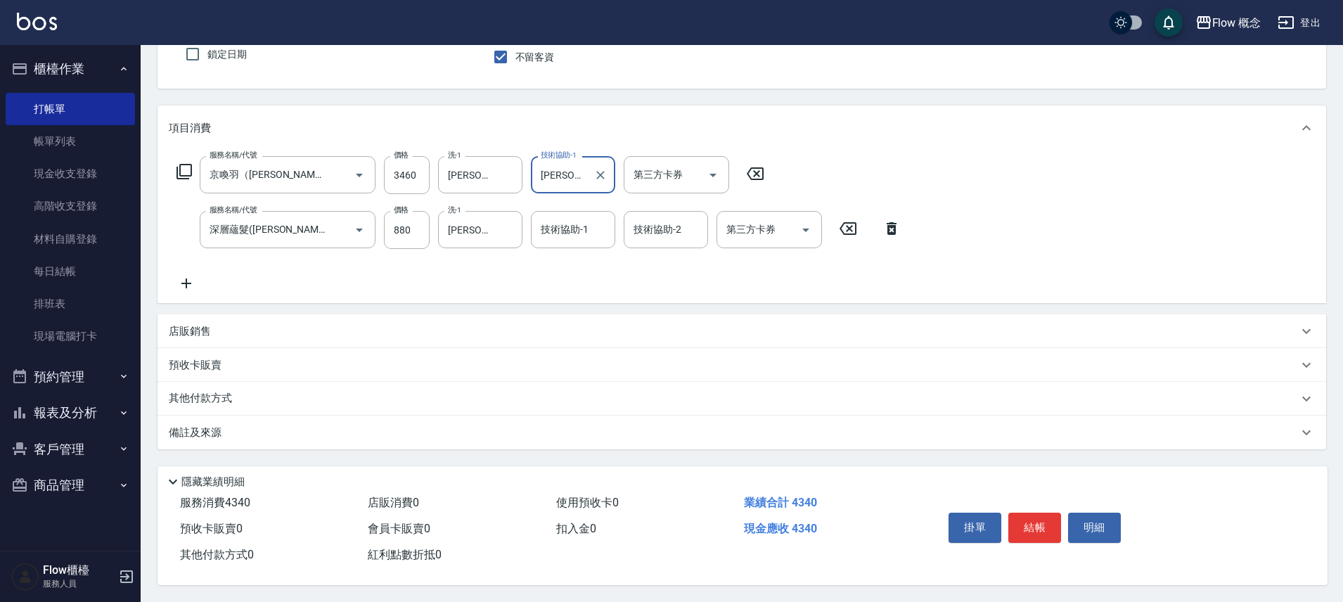
click at [289, 416] on div "備註及來源" at bounding box center [742, 433] width 1169 height 34
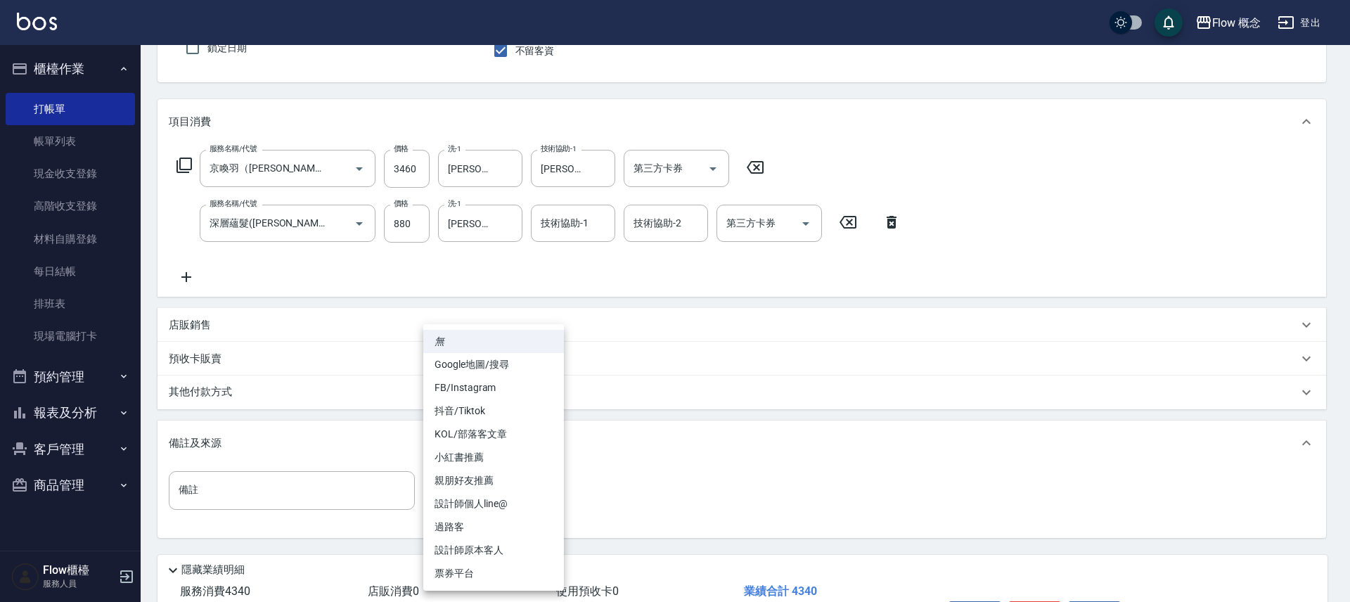
click at [480, 483] on body "Flow 概念 登出 櫃檯作業 打帳單 帳單列表 現金收支登錄 高階收支登錄 材料自購登錄 每日結帳 排班表 現場電腦打卡 預約管理 預約管理 單日預約紀錄 …" at bounding box center [675, 279] width 1350 height 822
click at [501, 546] on li "設計師原本客人" at bounding box center [493, 550] width 141 height 23
type input "設計師原本客人"
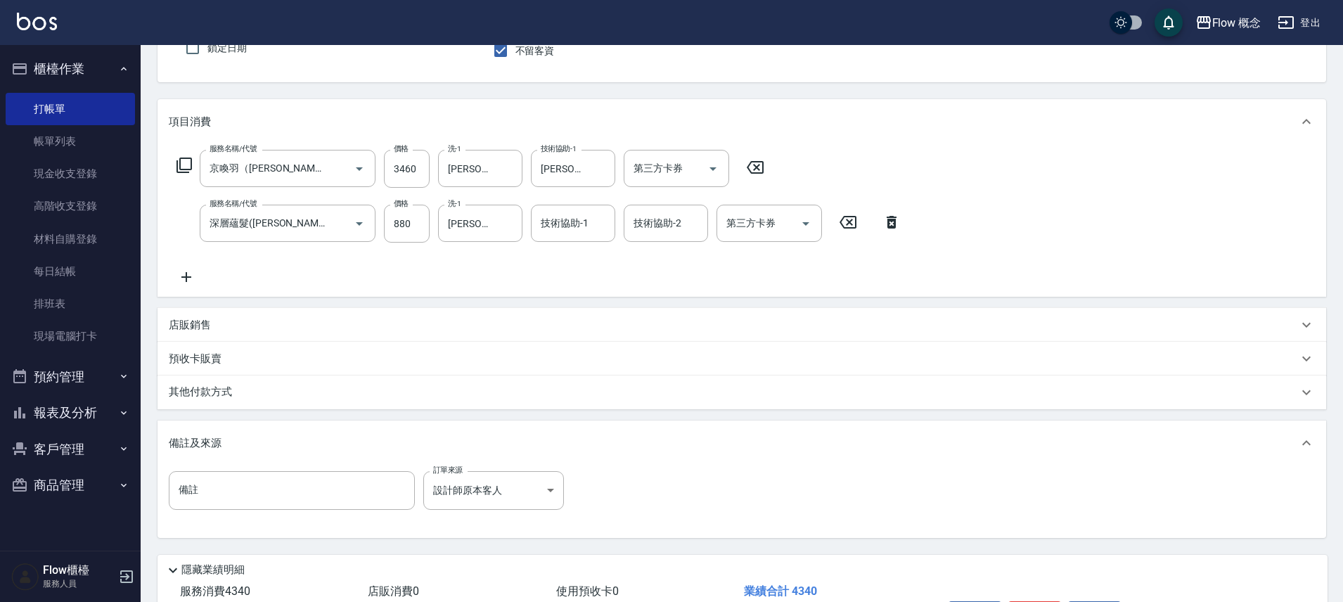
click at [271, 387] on div "其他付款方式" at bounding box center [734, 392] width 1130 height 15
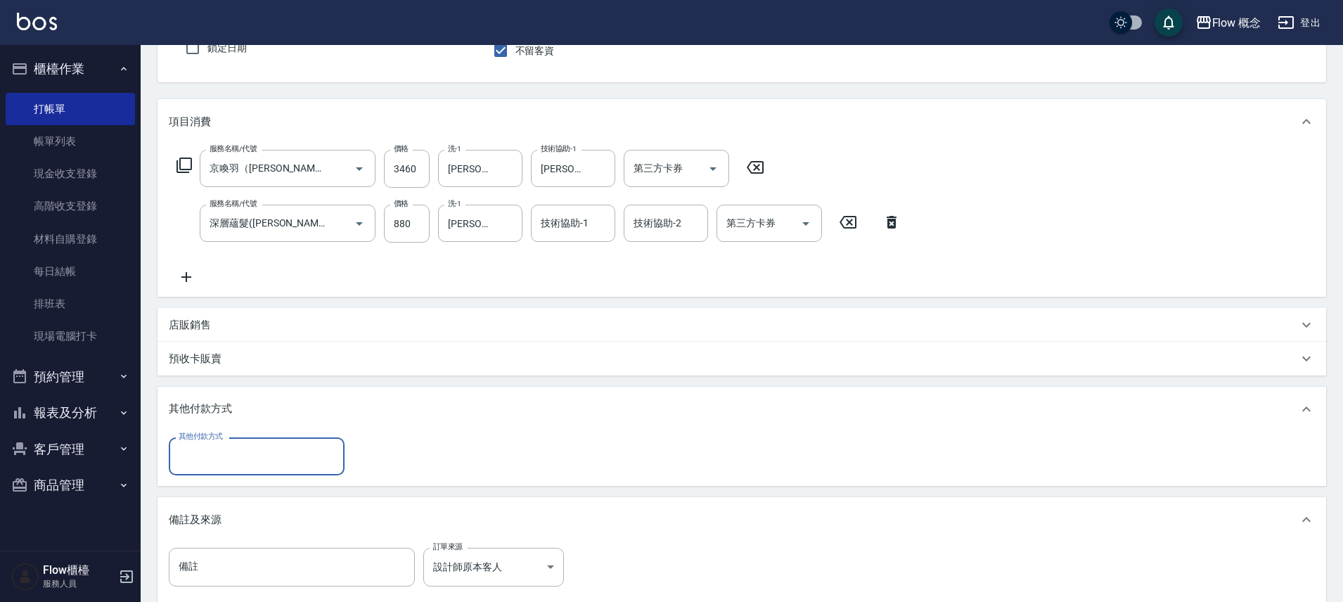
scroll to position [0, 0]
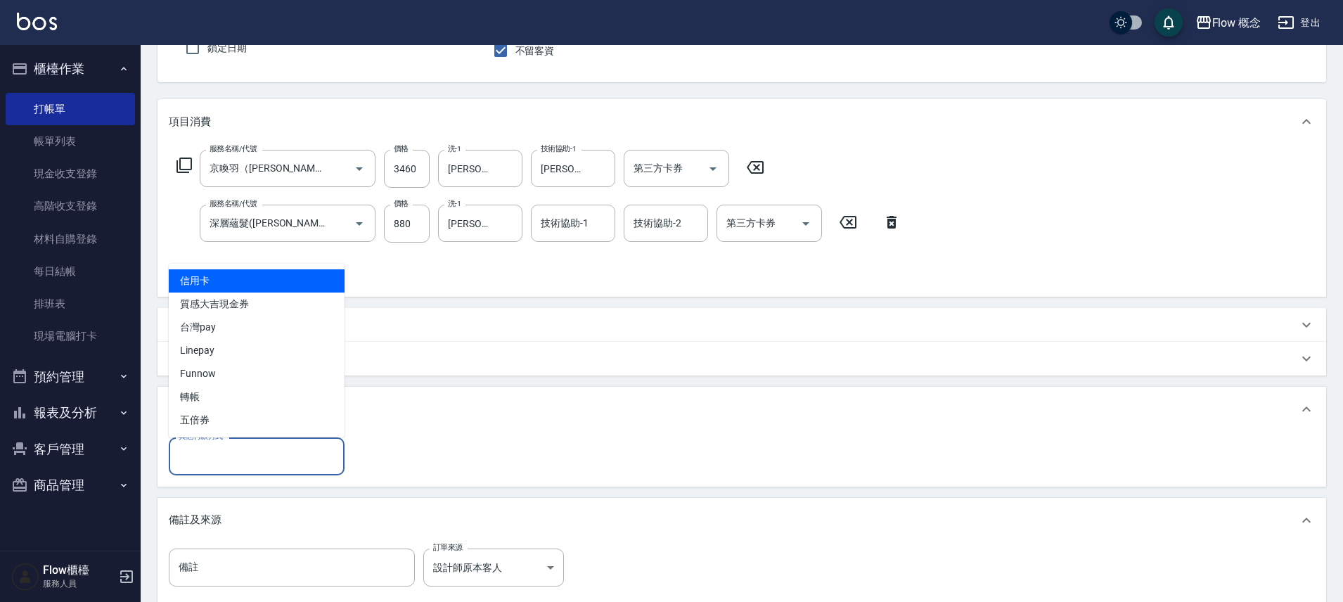
click at [244, 466] on input "其他付款方式" at bounding box center [256, 456] width 163 height 25
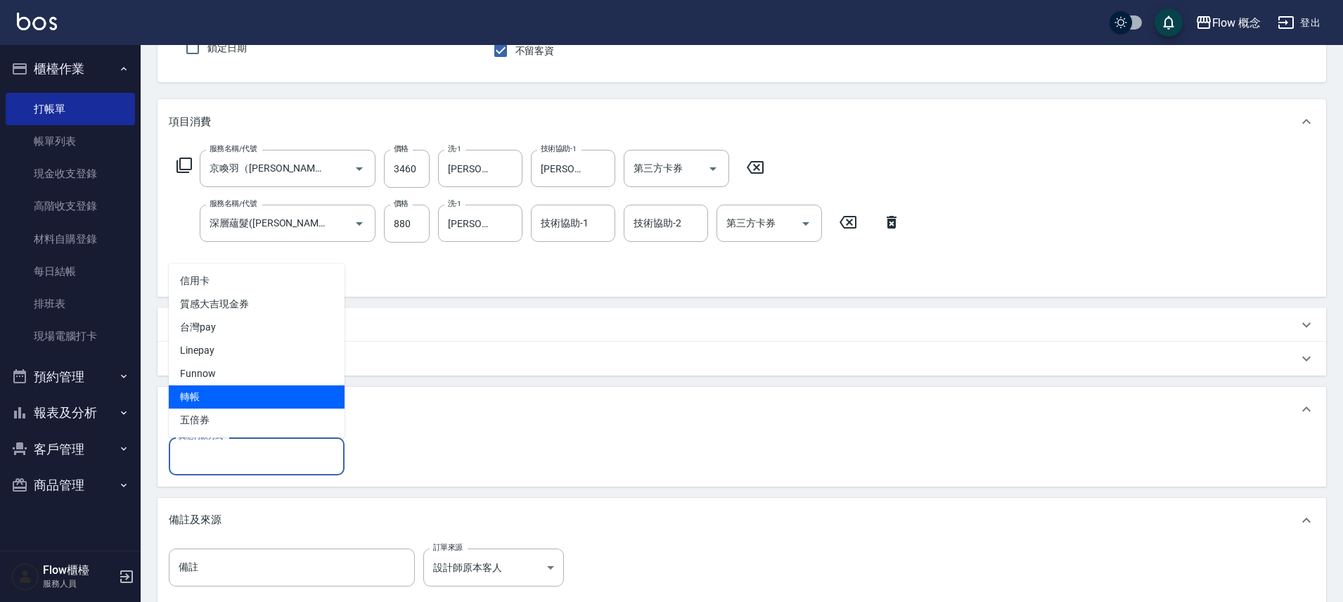
click at [188, 385] on span "轉帳" at bounding box center [257, 396] width 176 height 23
type input "轉帳"
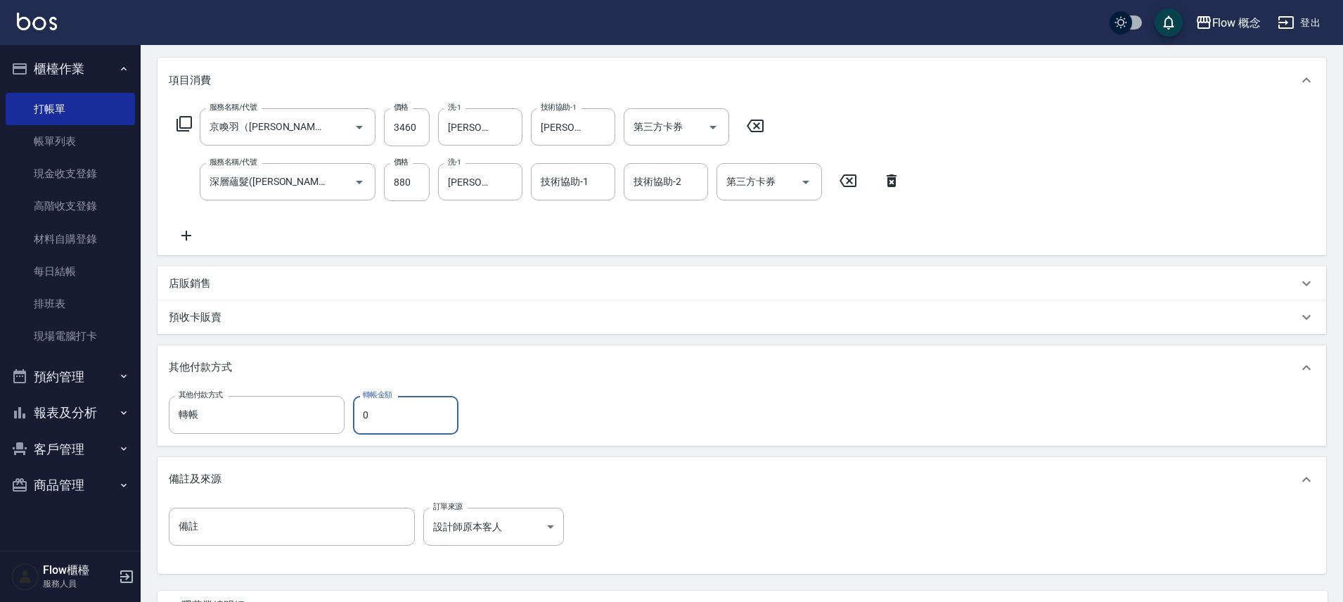
scroll to position [263, 0]
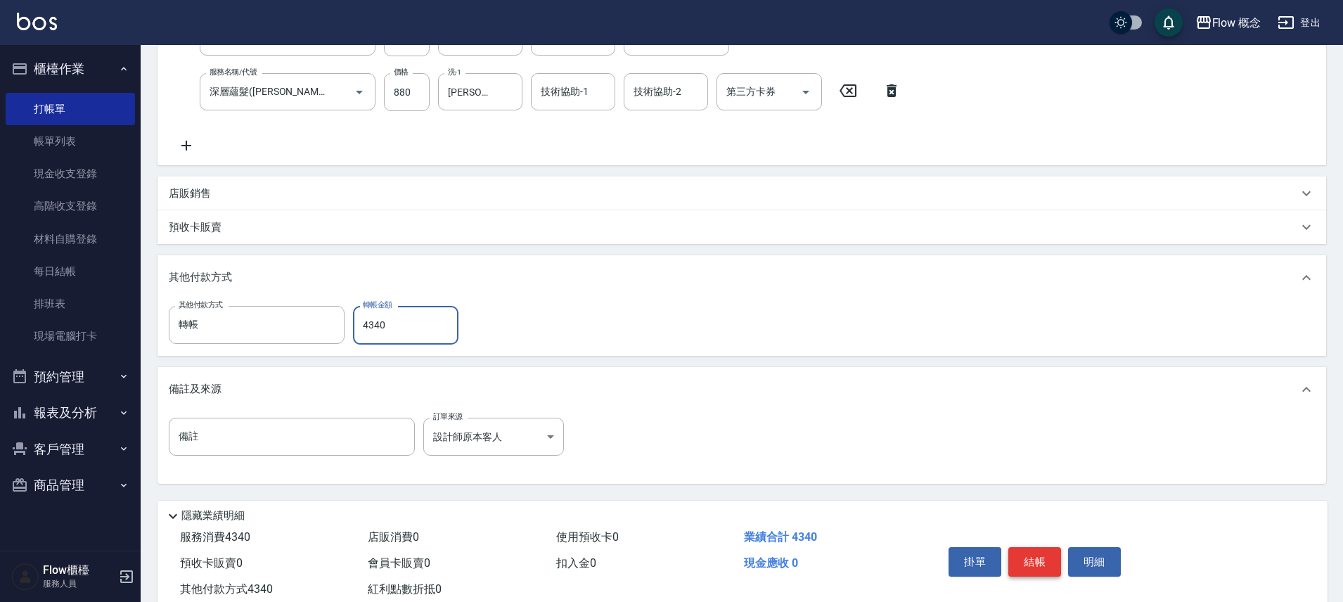
type input "4340"
click at [1027, 558] on button "結帳" at bounding box center [1035, 562] width 53 height 30
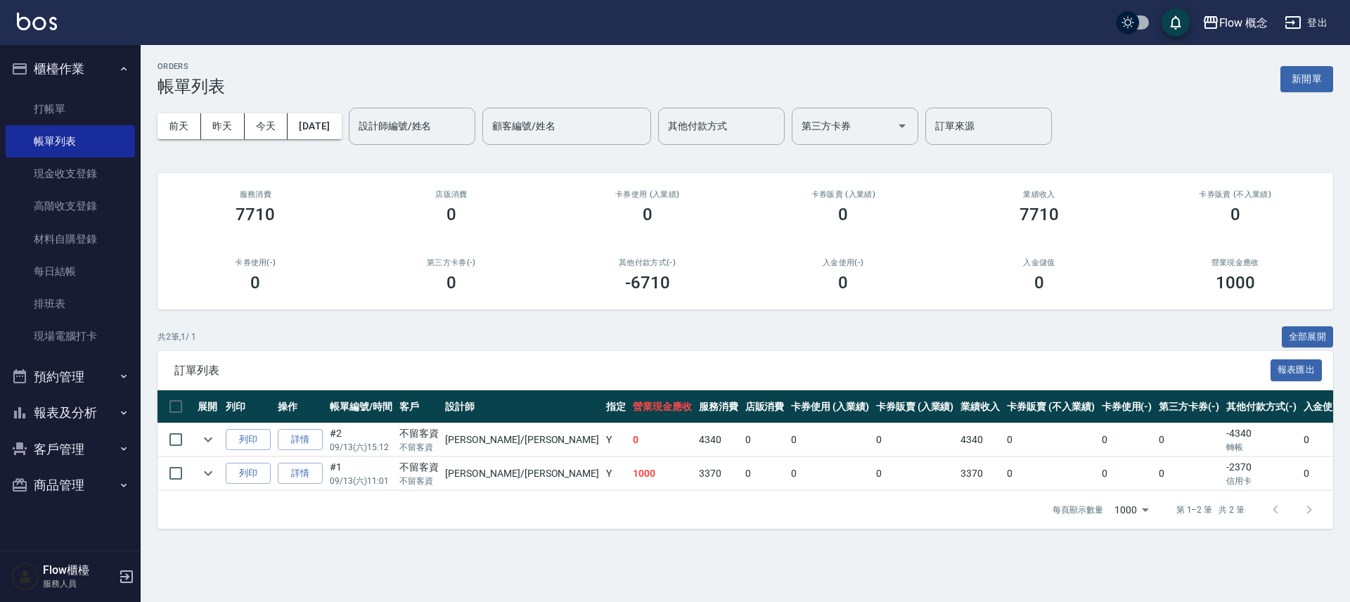
click at [74, 402] on button "報表及分析" at bounding box center [70, 413] width 129 height 37
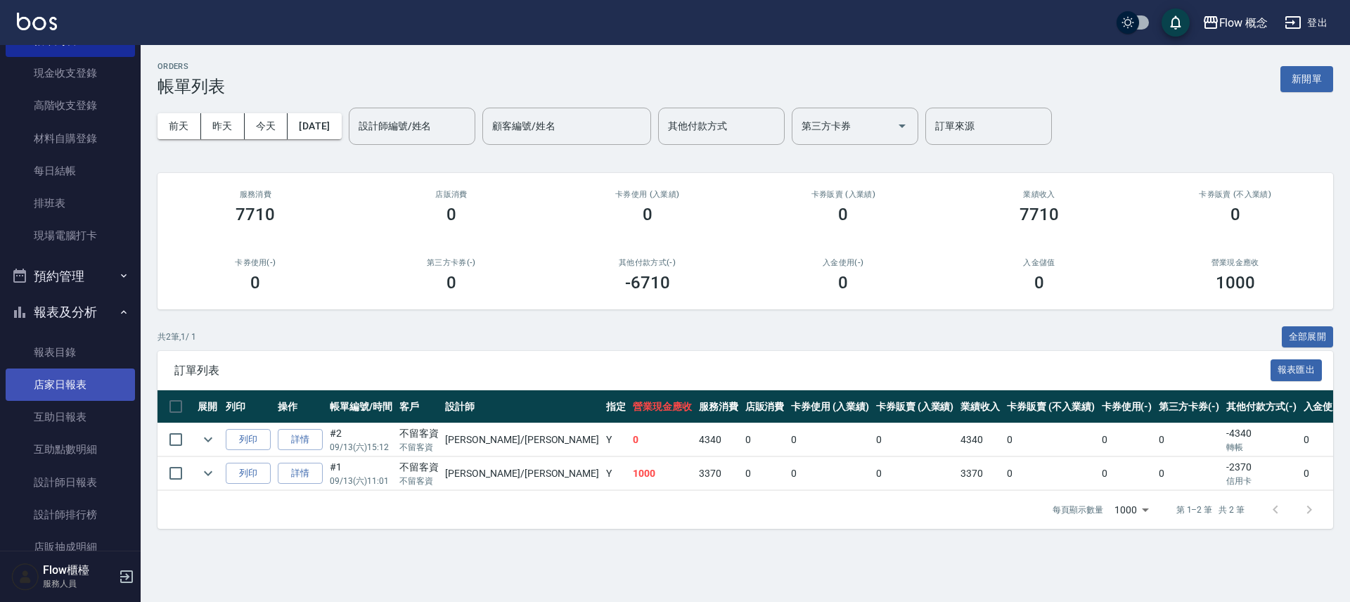
scroll to position [208, 0]
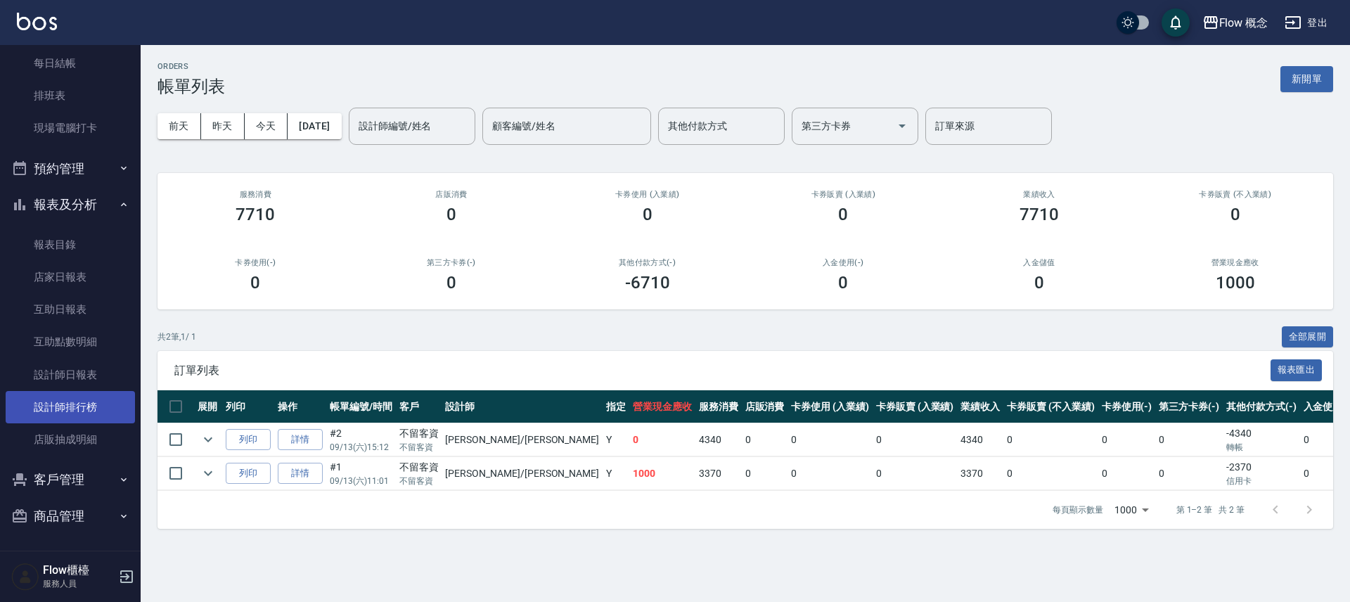
click at [87, 415] on link "設計師排行榜" at bounding box center [70, 407] width 129 height 32
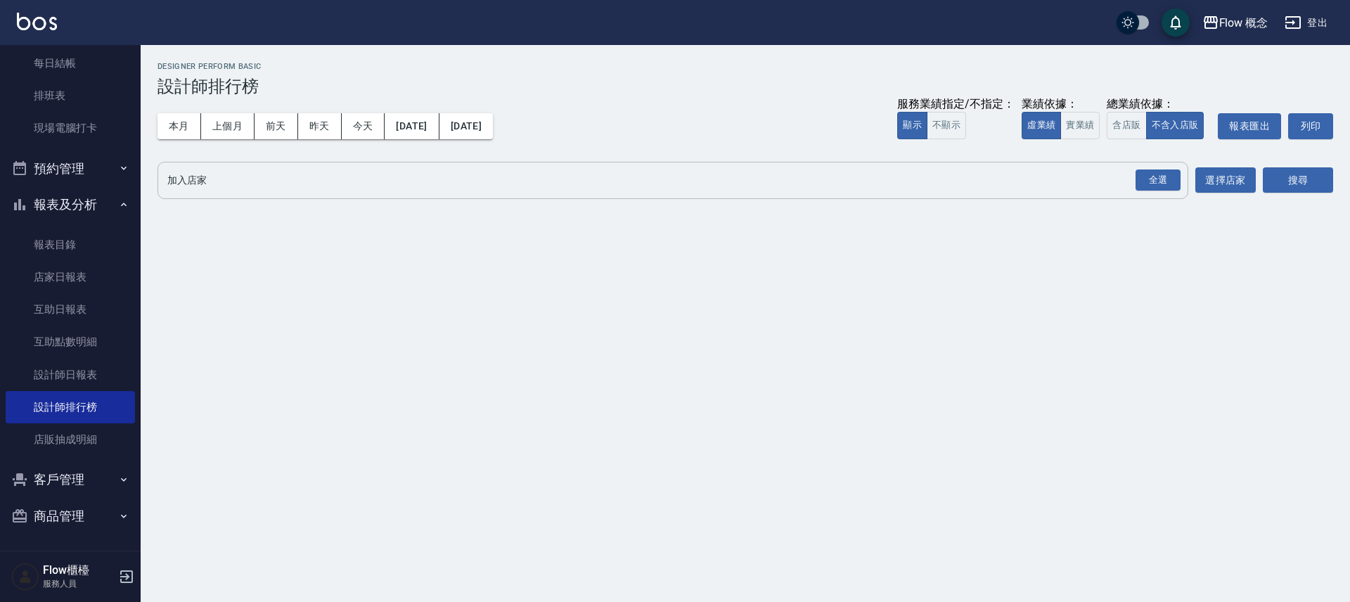
click at [1133, 181] on button "全選" at bounding box center [1158, 180] width 51 height 27
click at [1281, 191] on button "搜尋" at bounding box center [1298, 180] width 70 height 26
click at [1167, 182] on div "全選" at bounding box center [1158, 181] width 45 height 22
click at [1274, 181] on button "搜尋" at bounding box center [1298, 181] width 70 height 26
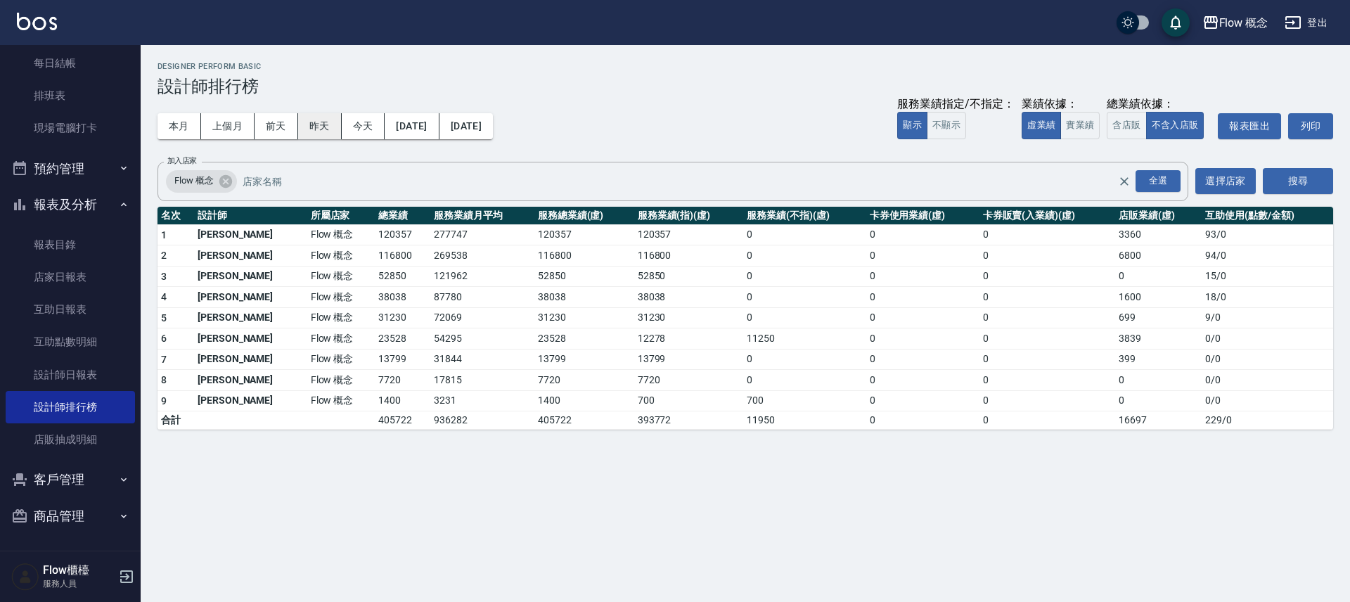
click at [330, 131] on button "昨天" at bounding box center [320, 126] width 44 height 26
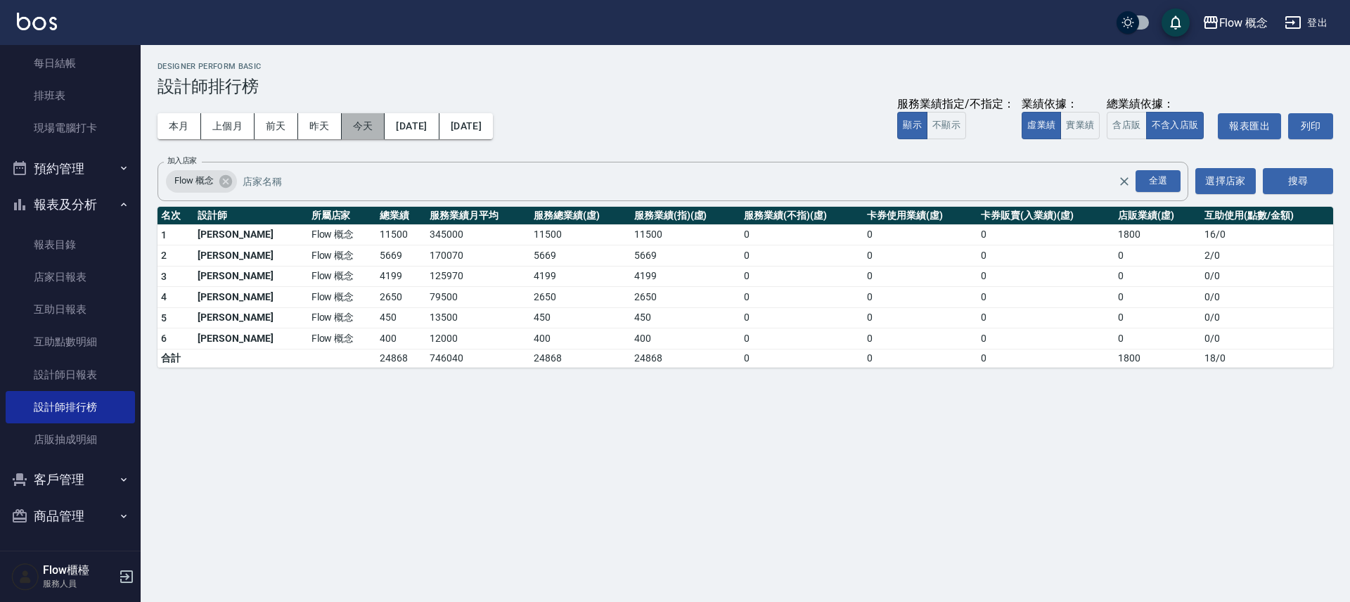
click at [373, 135] on button "今天" at bounding box center [364, 126] width 44 height 26
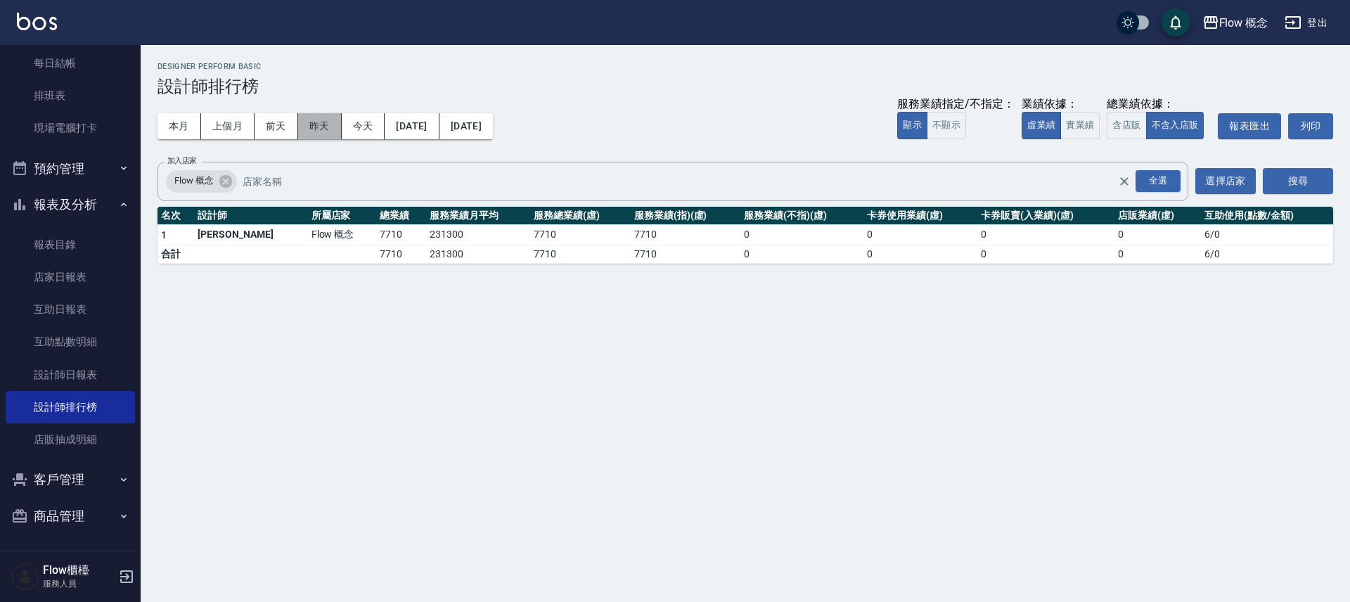
click at [330, 138] on button "昨天" at bounding box center [320, 126] width 44 height 26
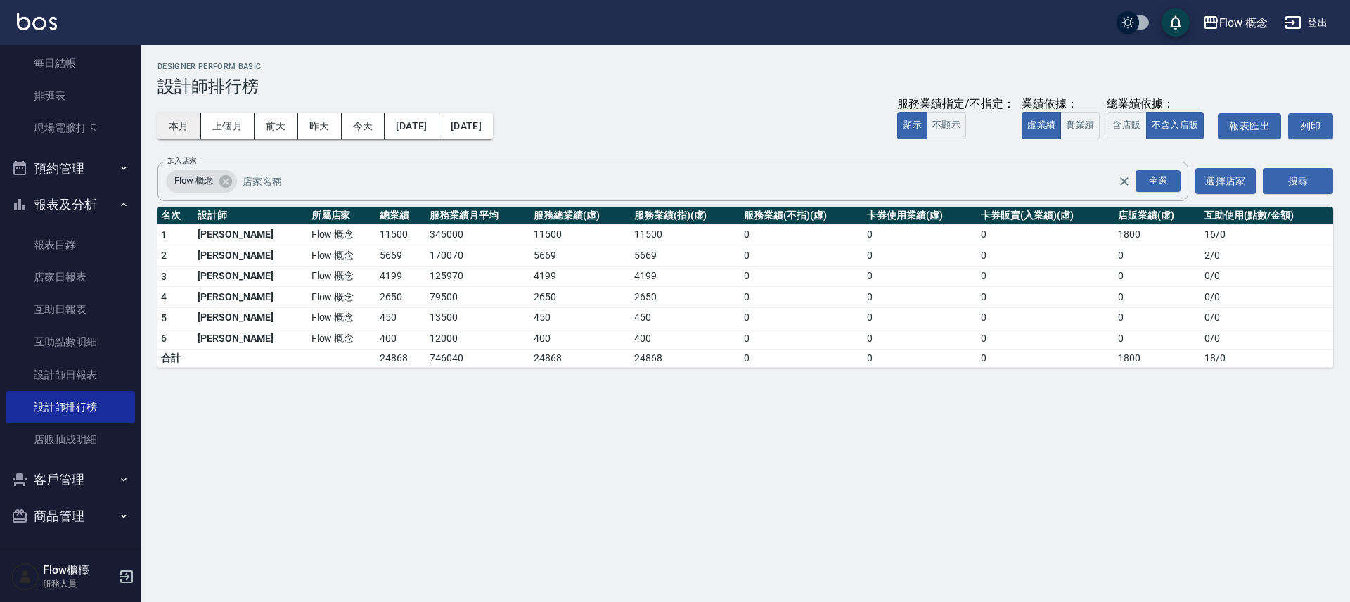
click at [179, 124] on button "本月" at bounding box center [180, 126] width 44 height 26
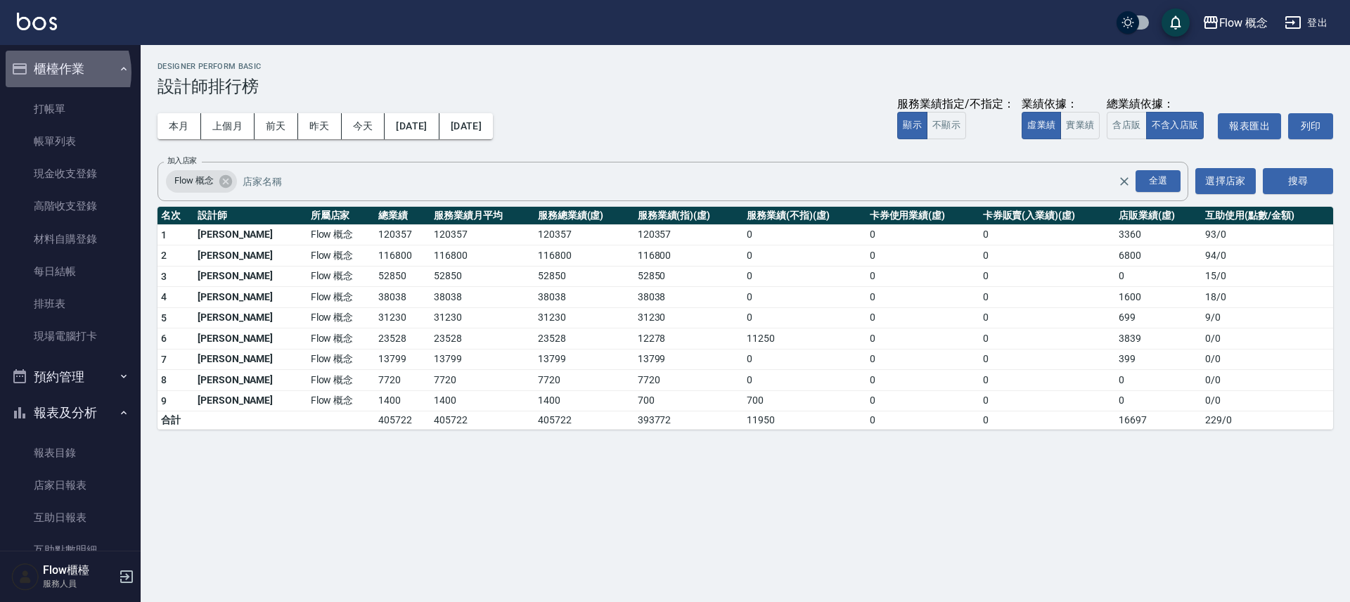
click at [49, 75] on button "櫃檯作業" at bounding box center [70, 69] width 129 height 37
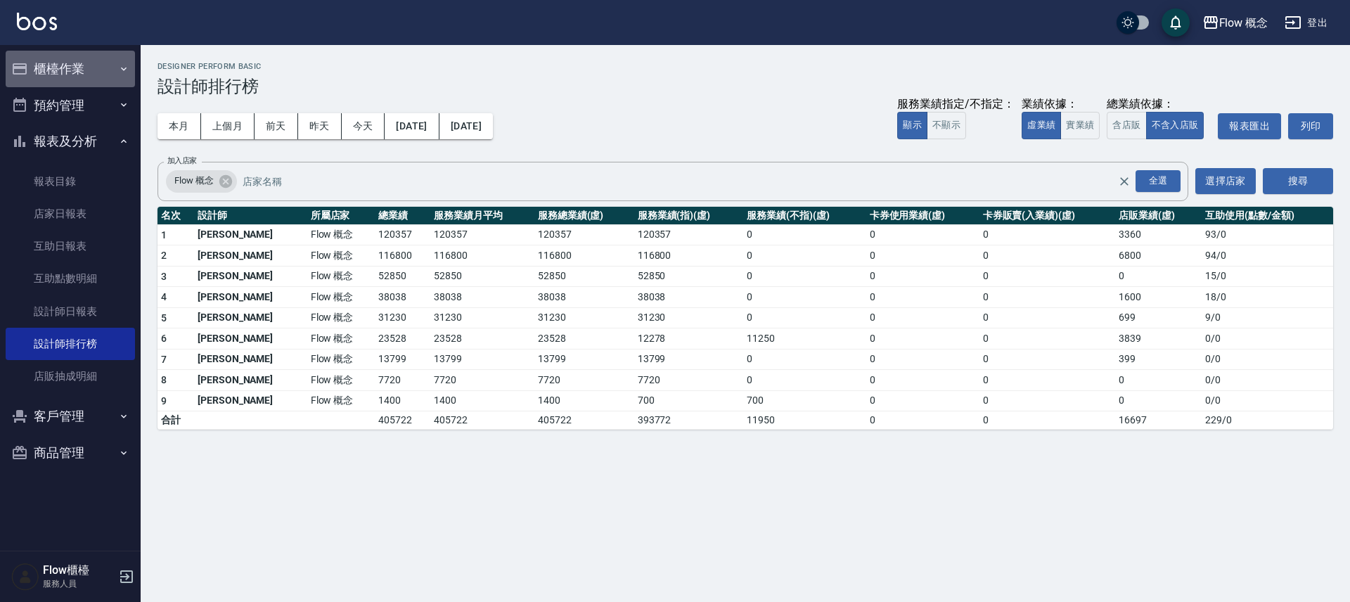
click at [49, 78] on button "櫃檯作業" at bounding box center [70, 69] width 129 height 37
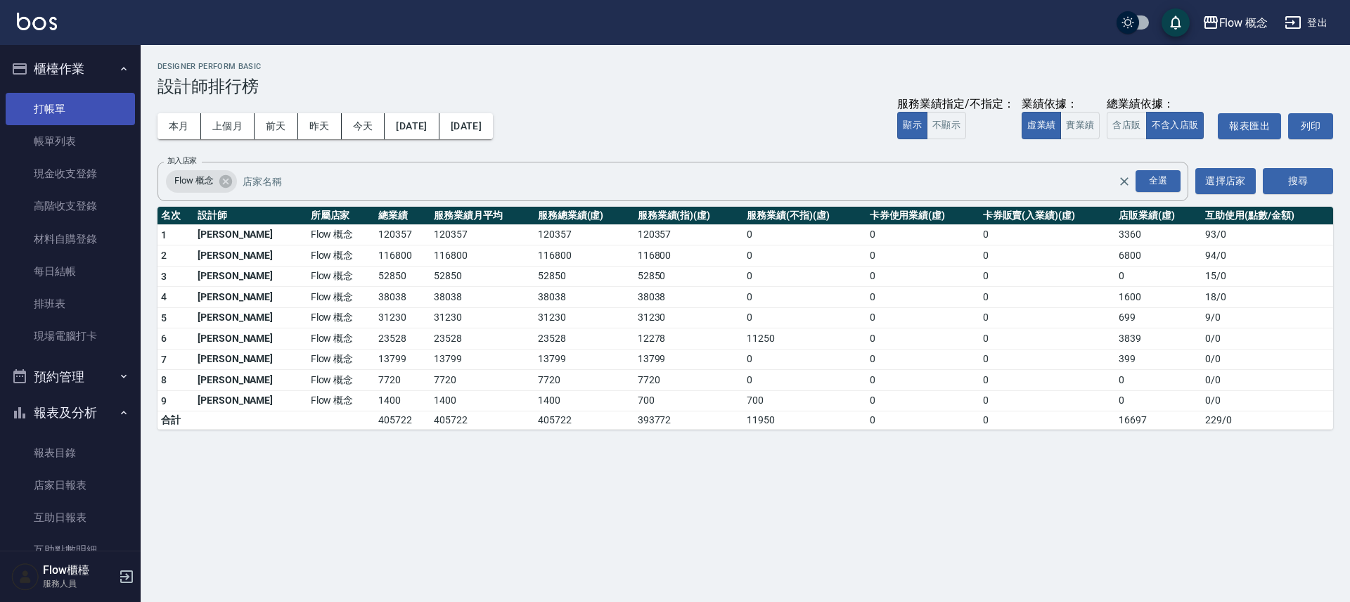
click at [44, 117] on link "打帳單" at bounding box center [70, 109] width 129 height 32
